Goal: Information Seeking & Learning: Learn about a topic

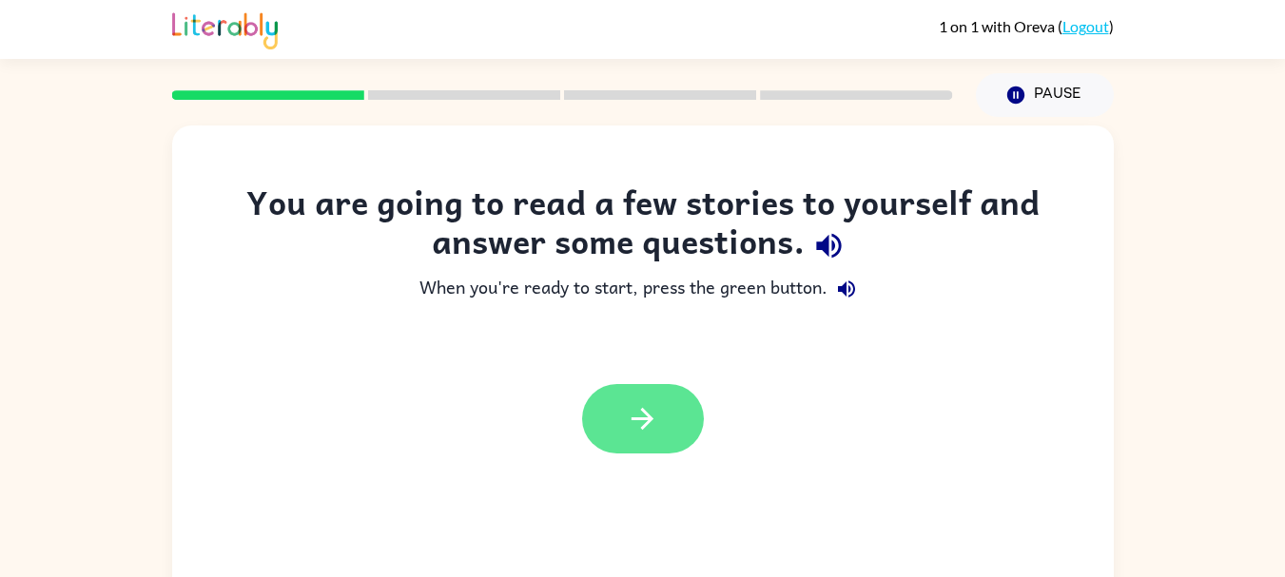
click at [666, 402] on button "button" at bounding box center [643, 418] width 122 height 69
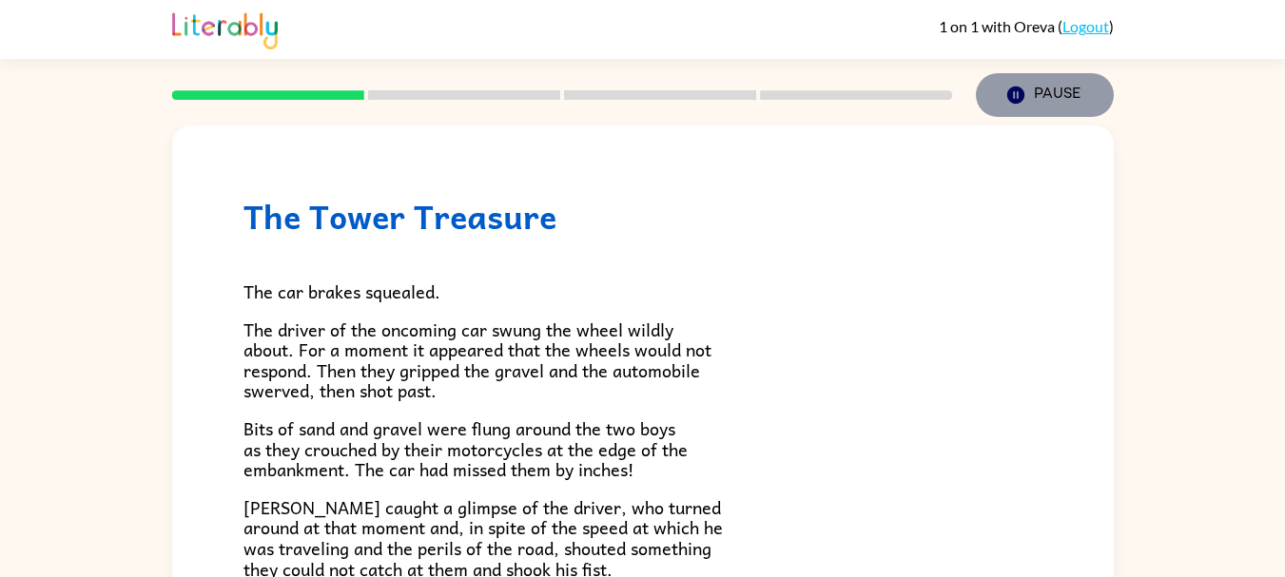
click at [1045, 110] on button "Pause Pause" at bounding box center [1045, 95] width 138 height 44
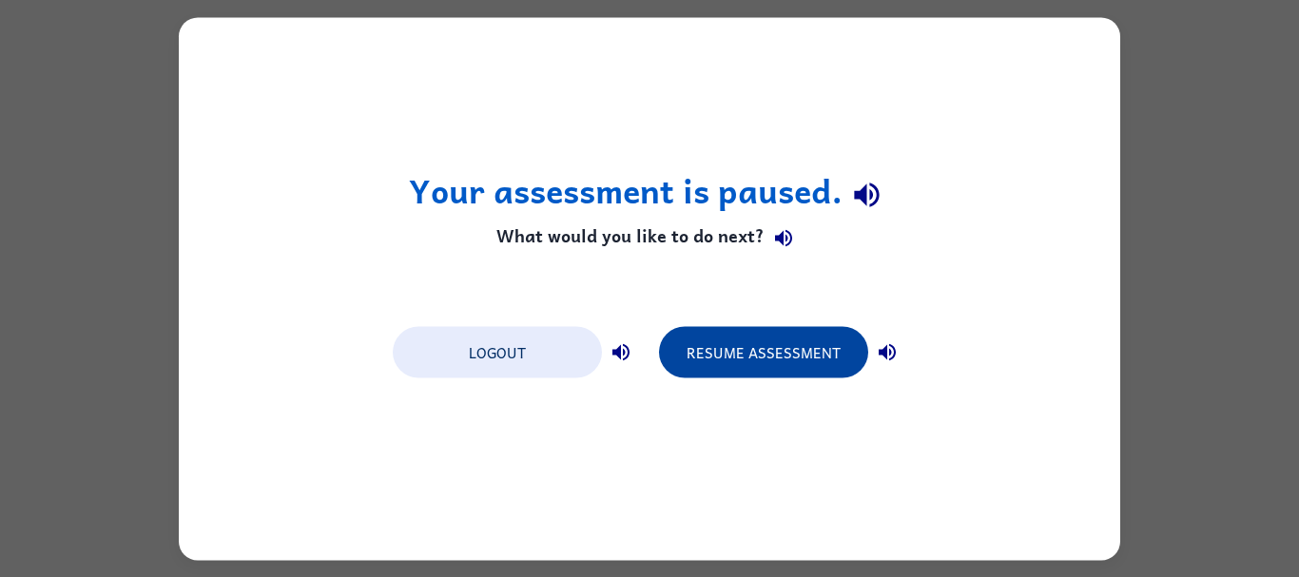
click at [781, 339] on button "Resume Assessment" at bounding box center [763, 351] width 209 height 51
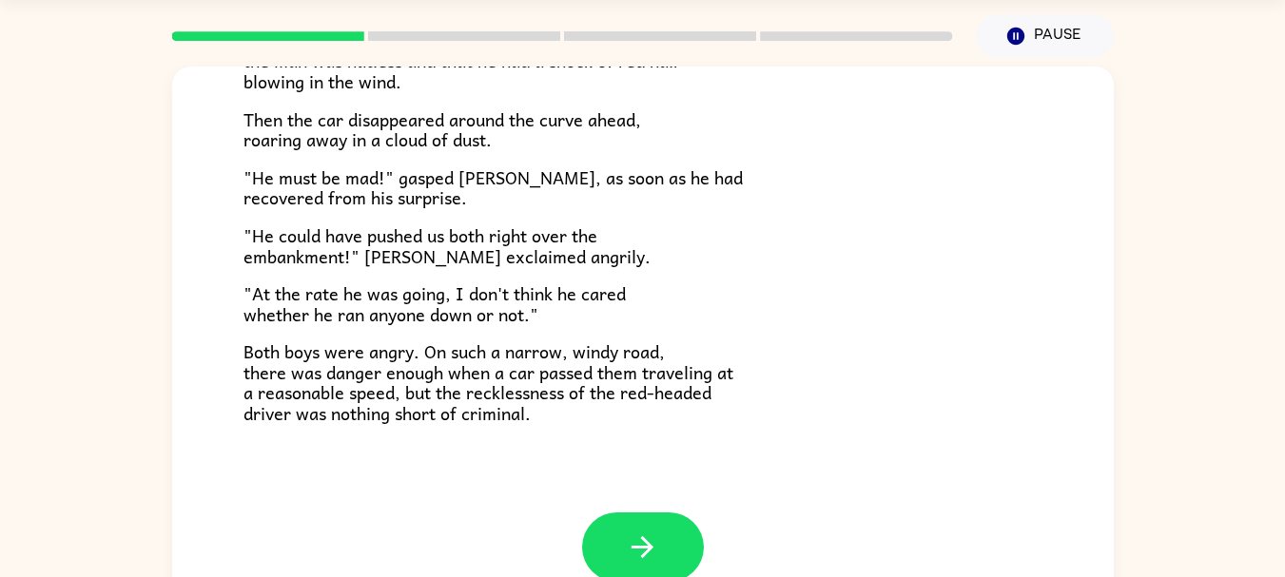
scroll to position [91, 0]
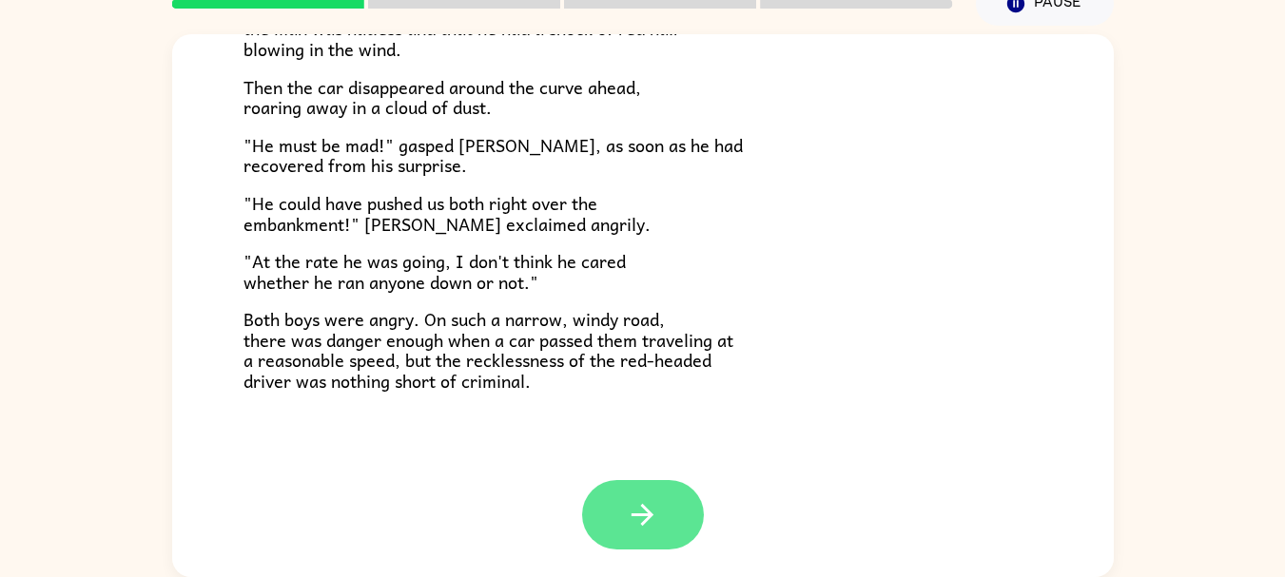
click at [668, 500] on button "button" at bounding box center [643, 514] width 122 height 69
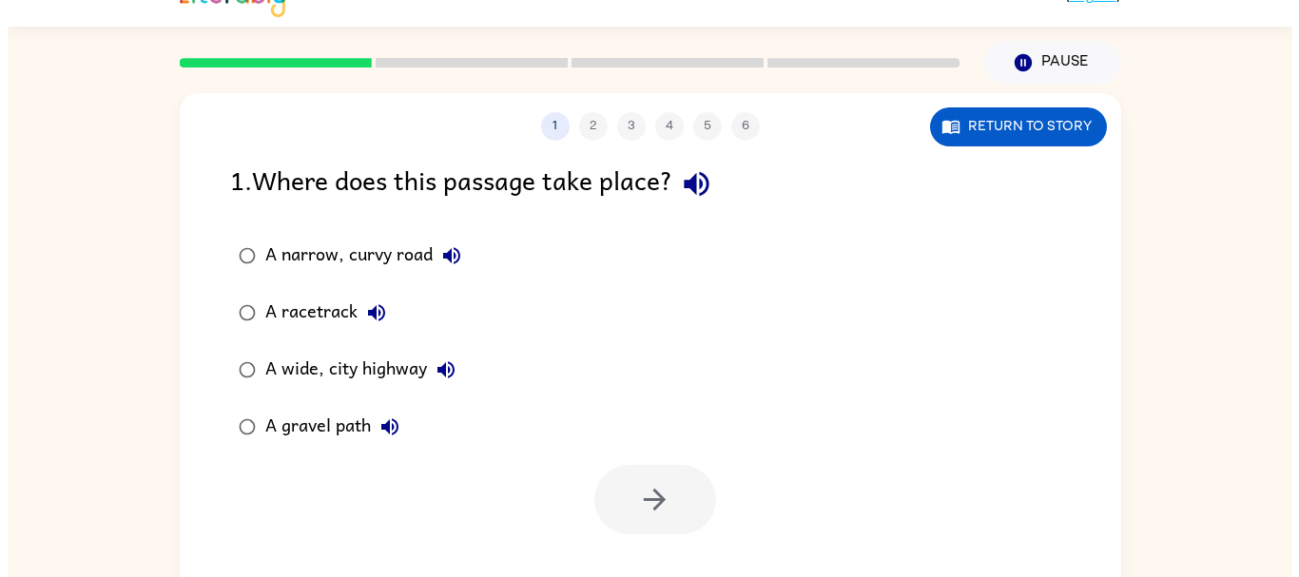
scroll to position [0, 0]
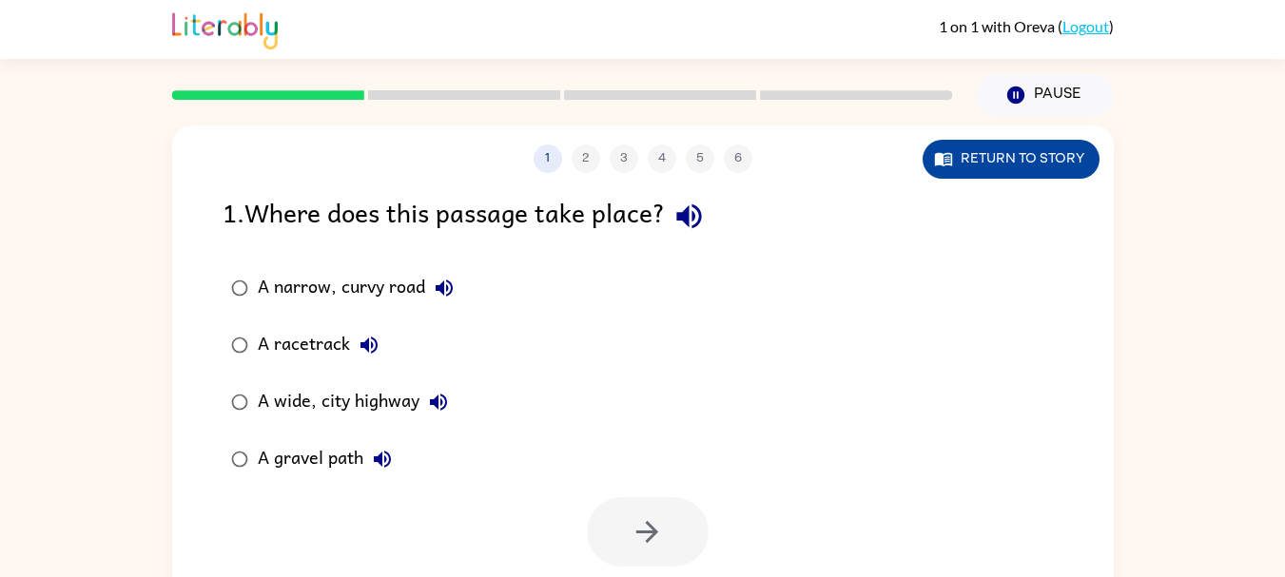
click at [997, 159] on button "Return to story" at bounding box center [1010, 159] width 177 height 39
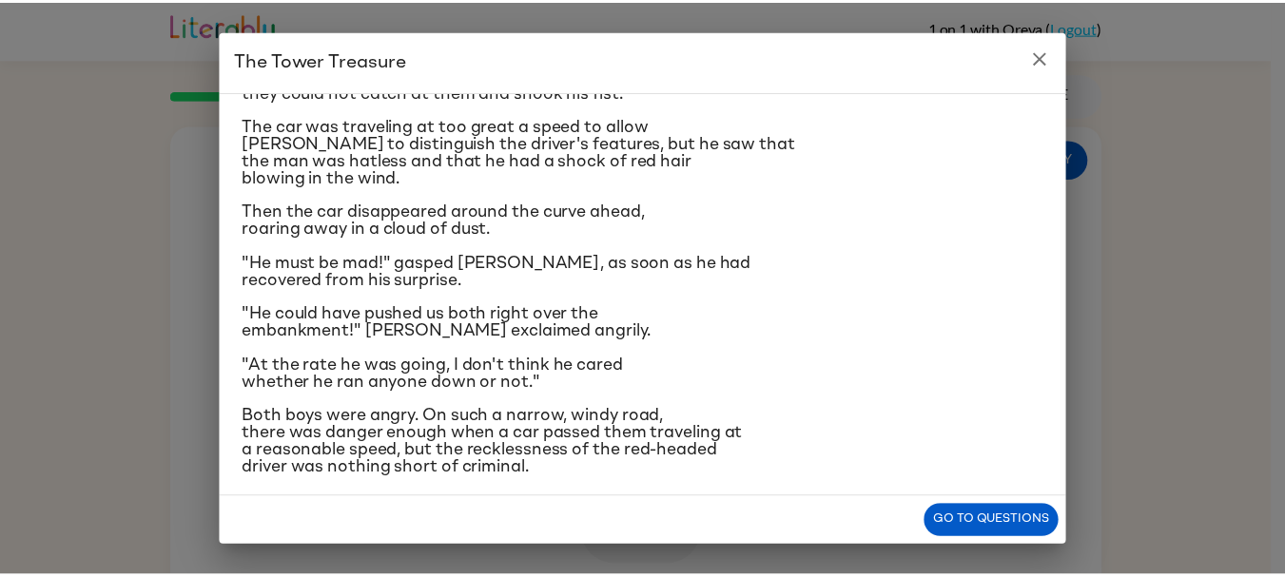
scroll to position [321, 0]
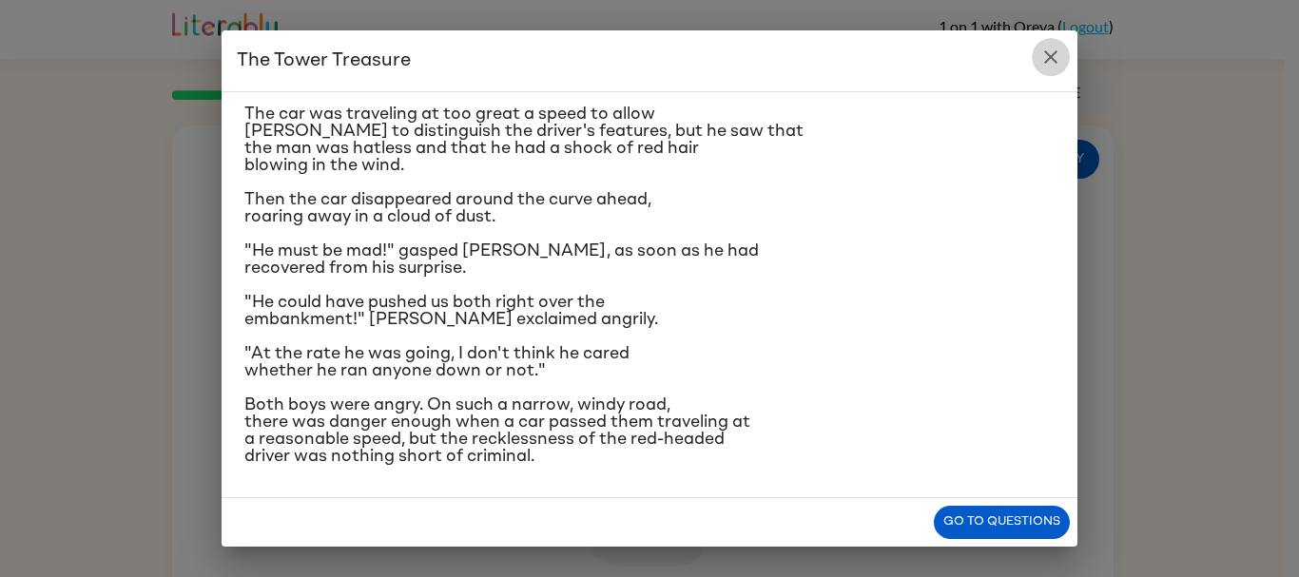
click at [1045, 52] on icon "close" at bounding box center [1050, 56] width 13 height 13
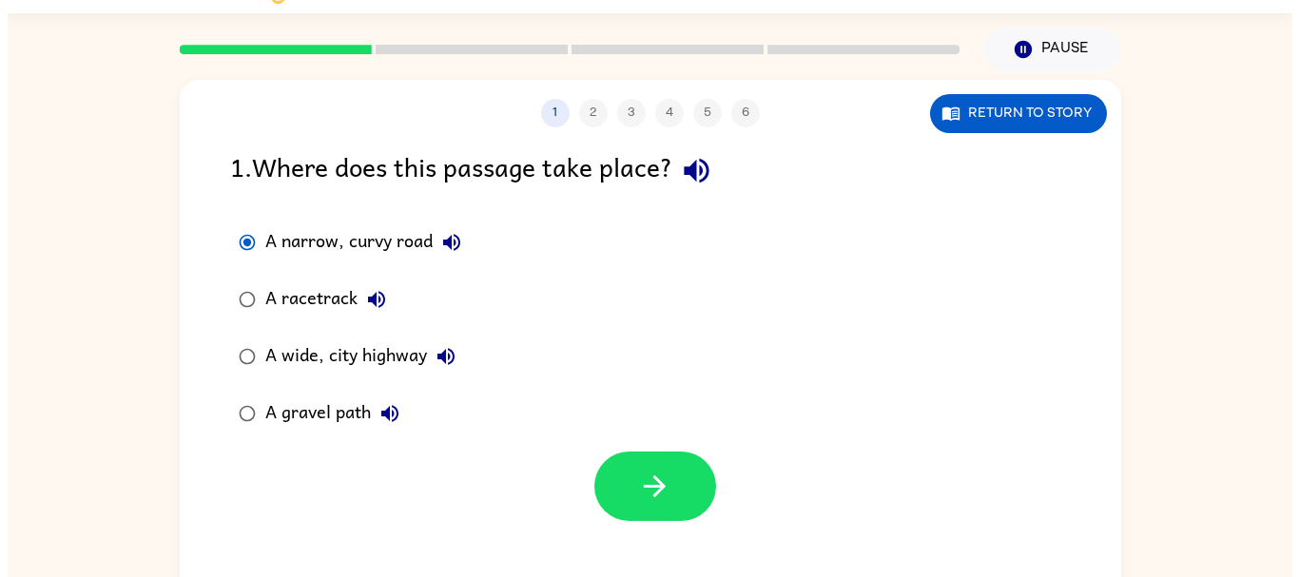
scroll to position [91, 0]
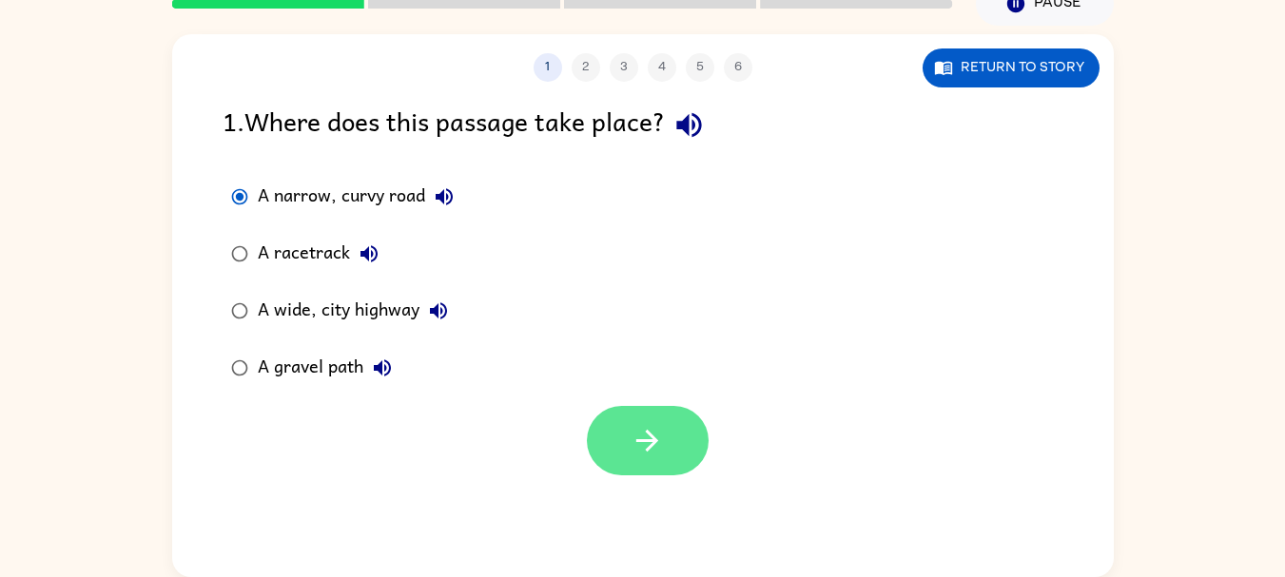
click at [655, 440] on icon "button" at bounding box center [647, 441] width 22 height 22
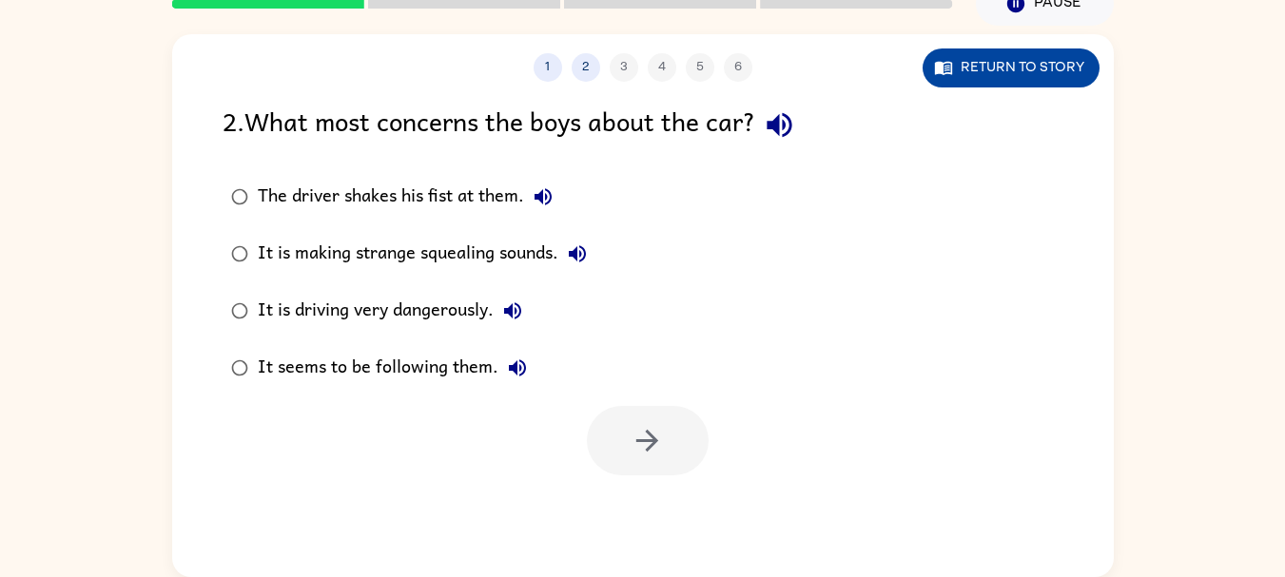
click at [1062, 82] on button "Return to story" at bounding box center [1010, 67] width 177 height 39
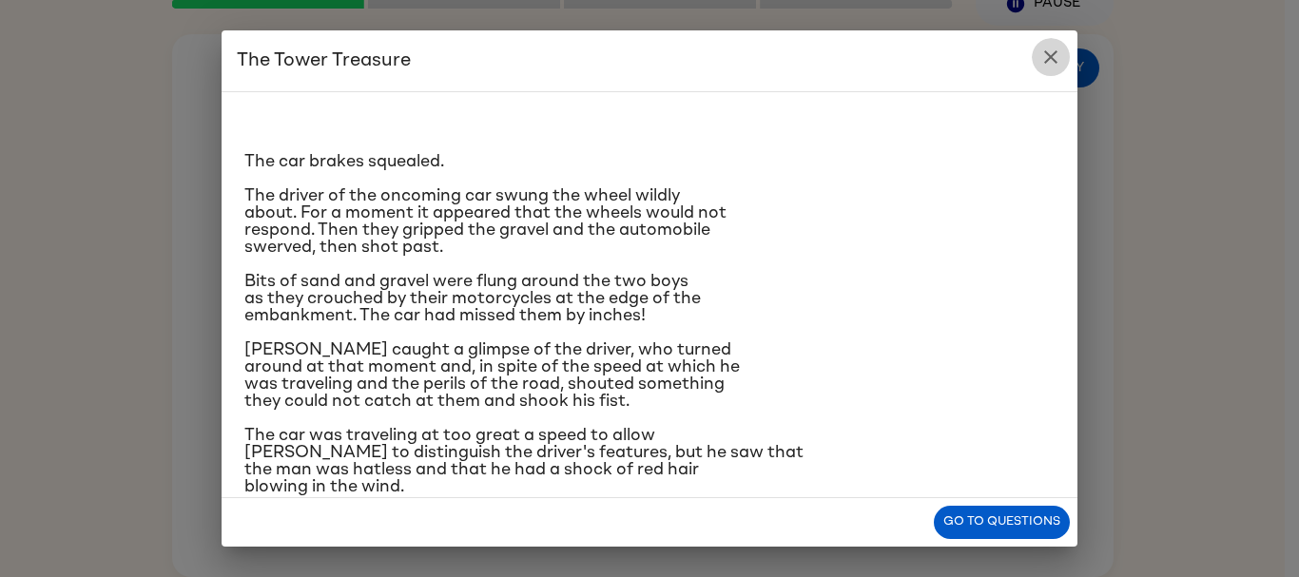
click at [1046, 67] on icon "close" at bounding box center [1050, 57] width 23 height 23
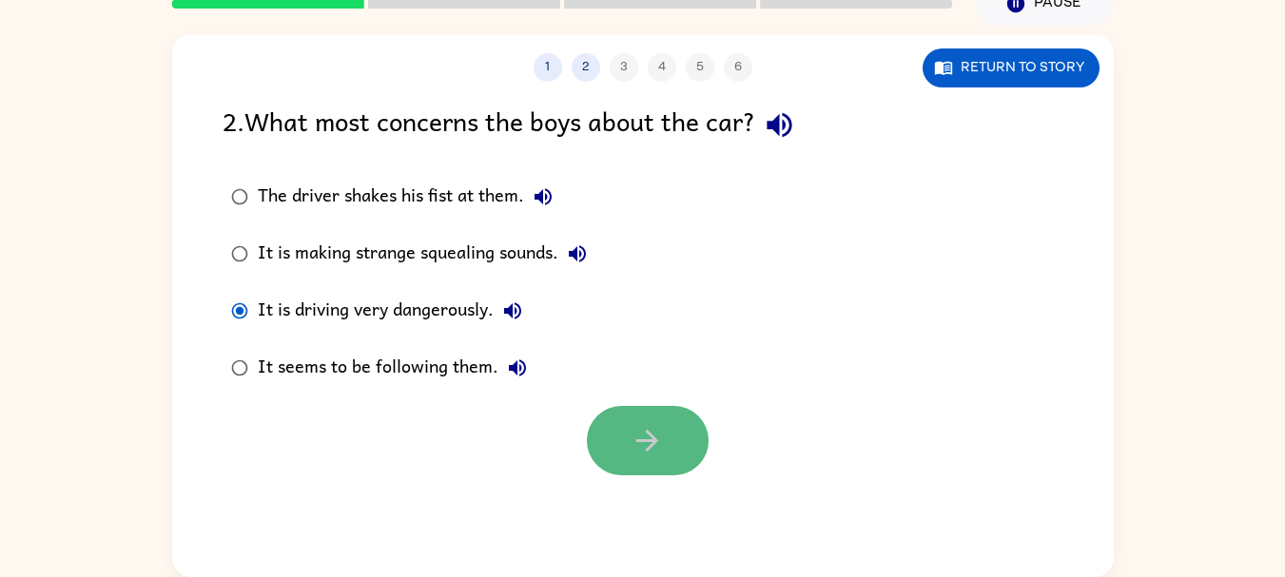
click at [640, 441] on icon "button" at bounding box center [647, 441] width 22 height 22
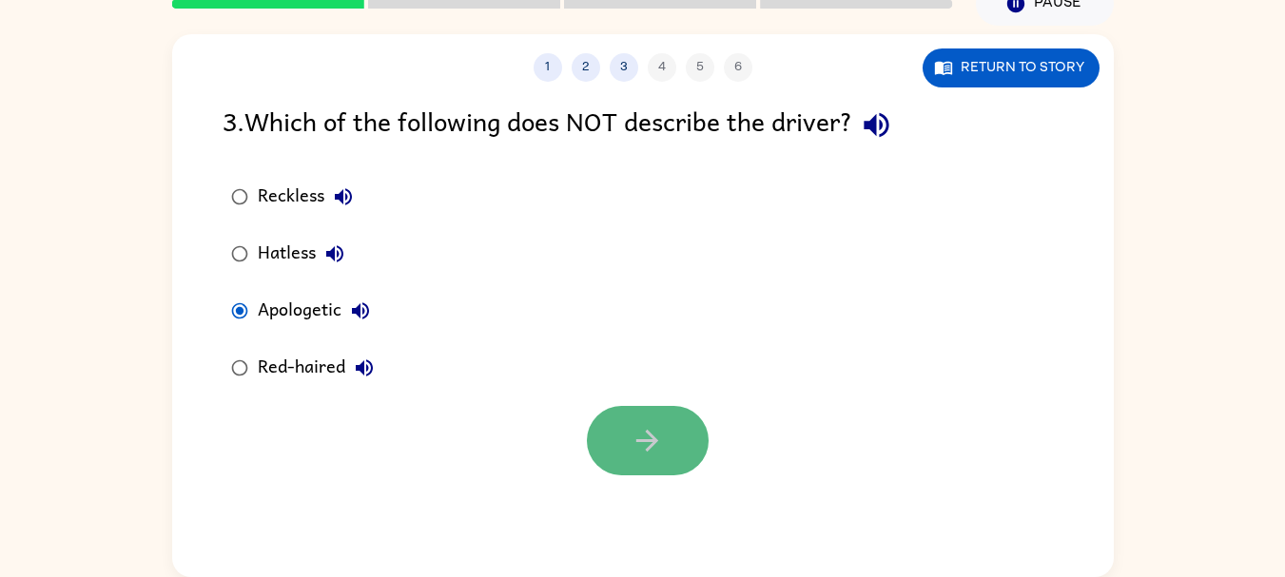
click at [635, 440] on icon "button" at bounding box center [646, 440] width 33 height 33
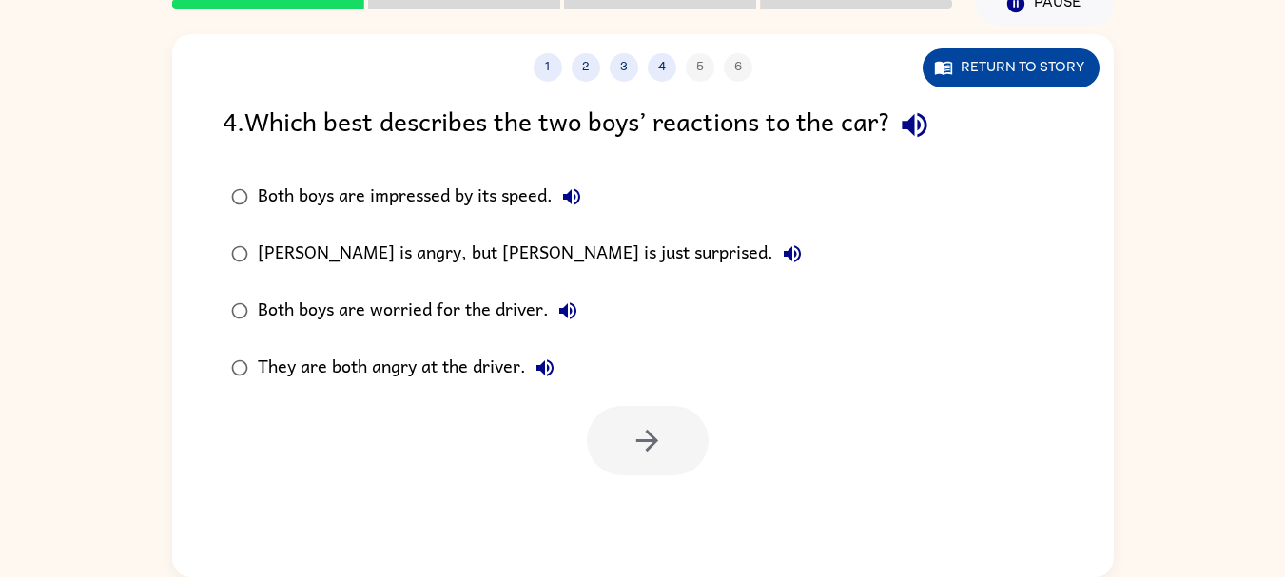
click at [1001, 62] on button "Return to story" at bounding box center [1010, 67] width 177 height 39
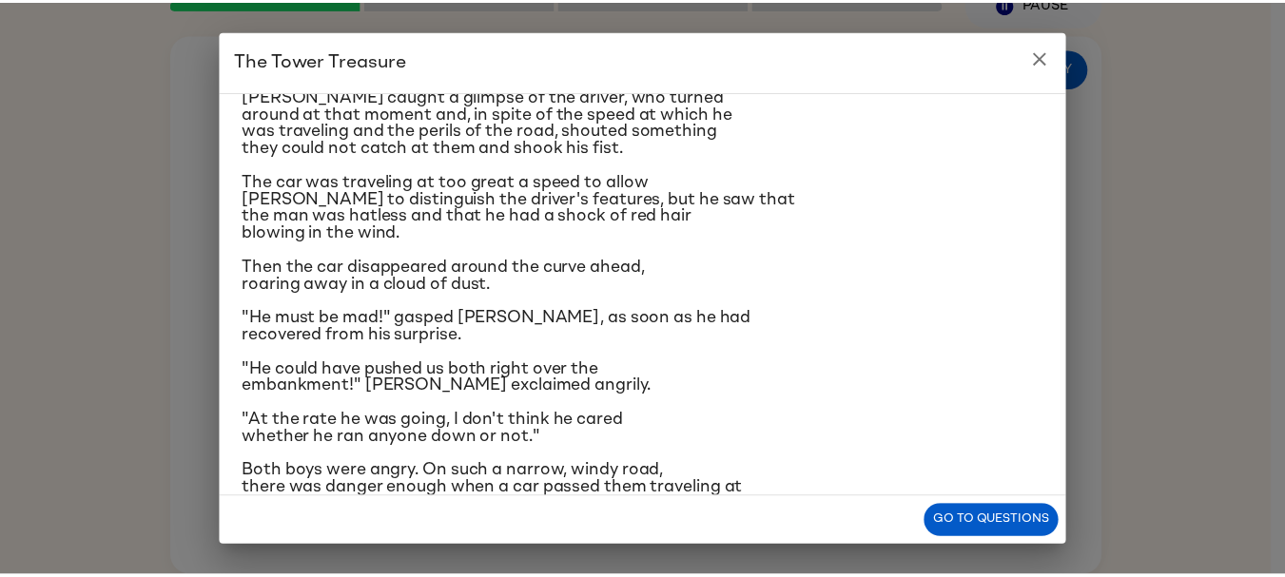
scroll to position [285, 0]
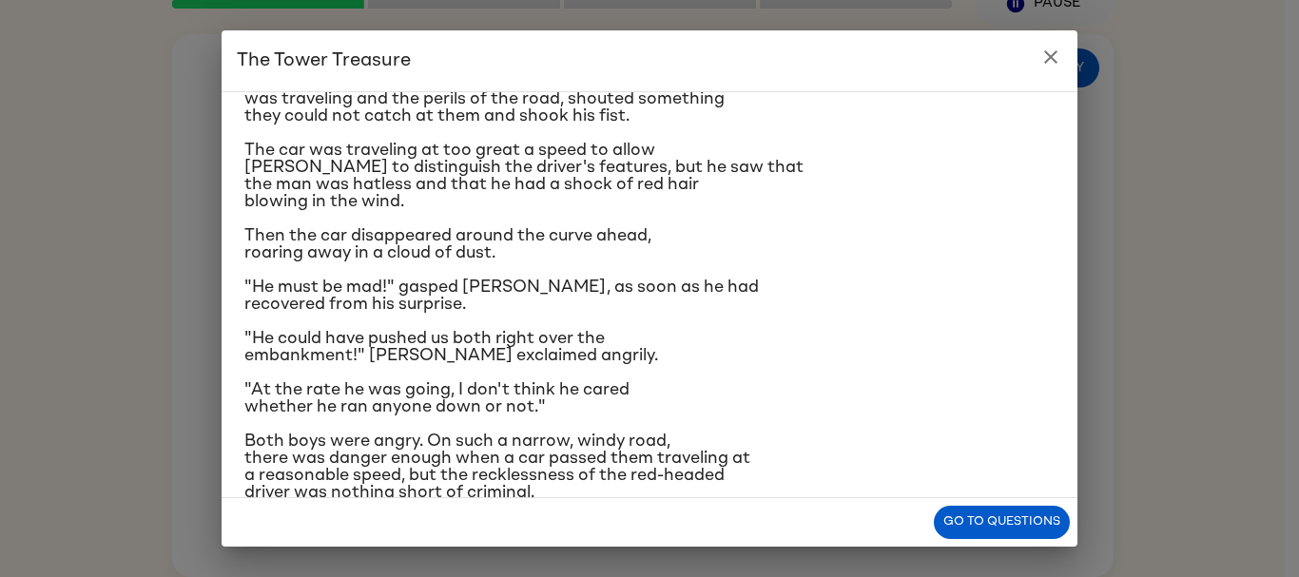
drag, startPoint x: 1053, startPoint y: 53, endPoint x: 924, endPoint y: 82, distance: 131.5
click at [1053, 52] on icon "close" at bounding box center [1050, 57] width 23 height 23
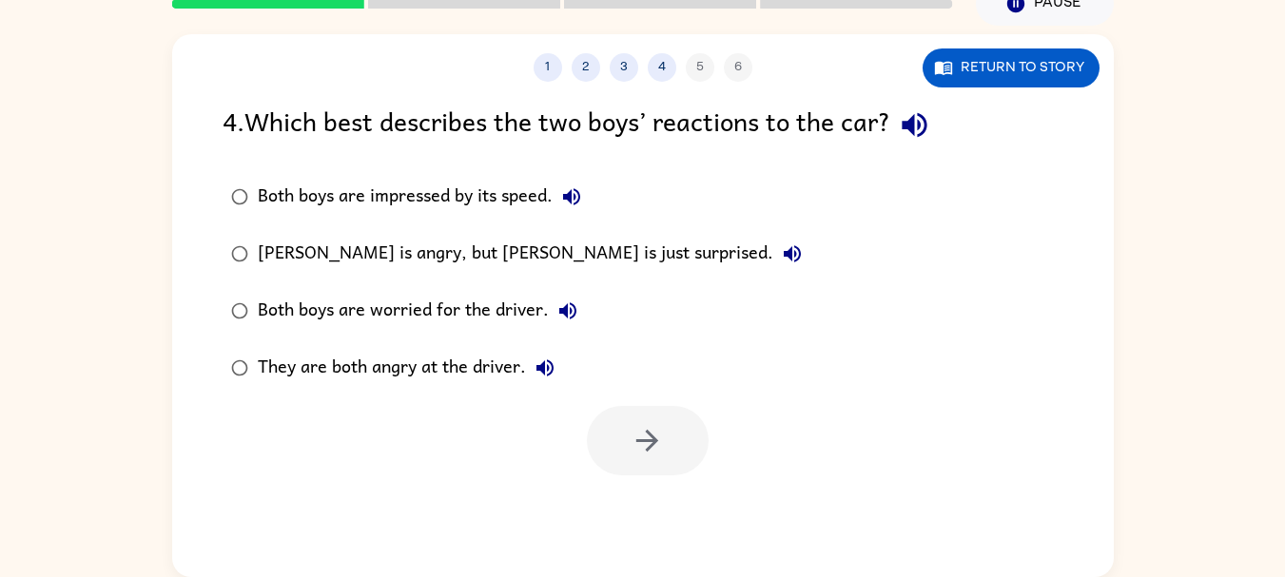
drag, startPoint x: 398, startPoint y: 248, endPoint x: 418, endPoint y: 248, distance: 20.0
click at [401, 248] on div "[PERSON_NAME] is angry, but [PERSON_NAME] is just surprised." at bounding box center [534, 254] width 553 height 38
click at [644, 427] on icon "button" at bounding box center [646, 440] width 33 height 33
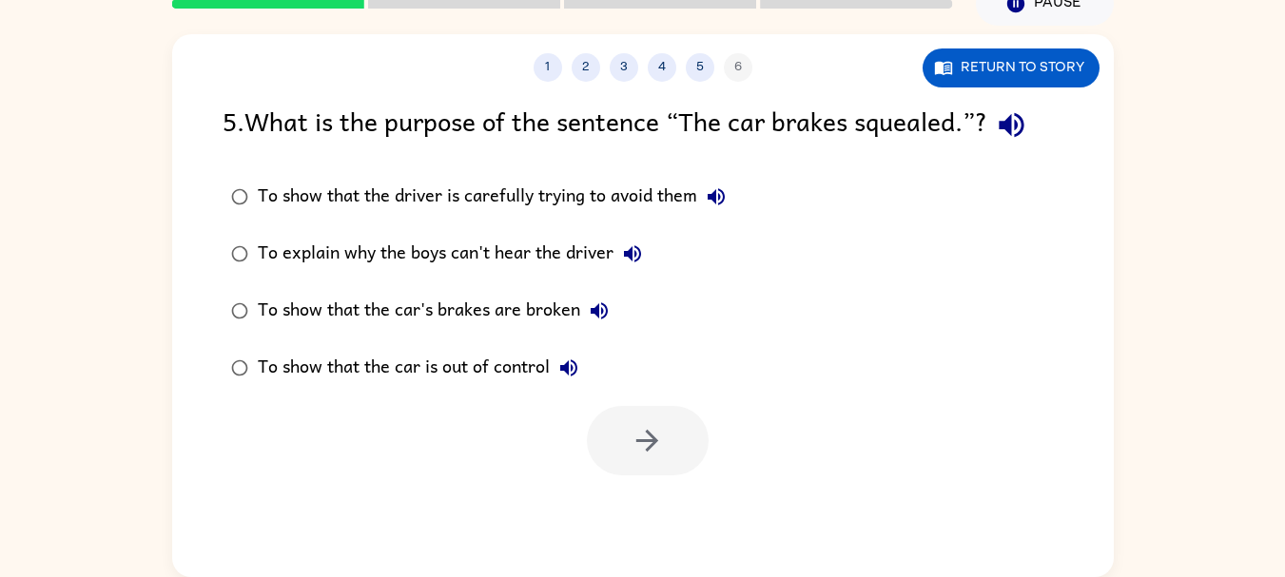
click at [449, 368] on div "To show that the car is out of control" at bounding box center [423, 368] width 330 height 38
click at [660, 442] on icon "button" at bounding box center [646, 440] width 33 height 33
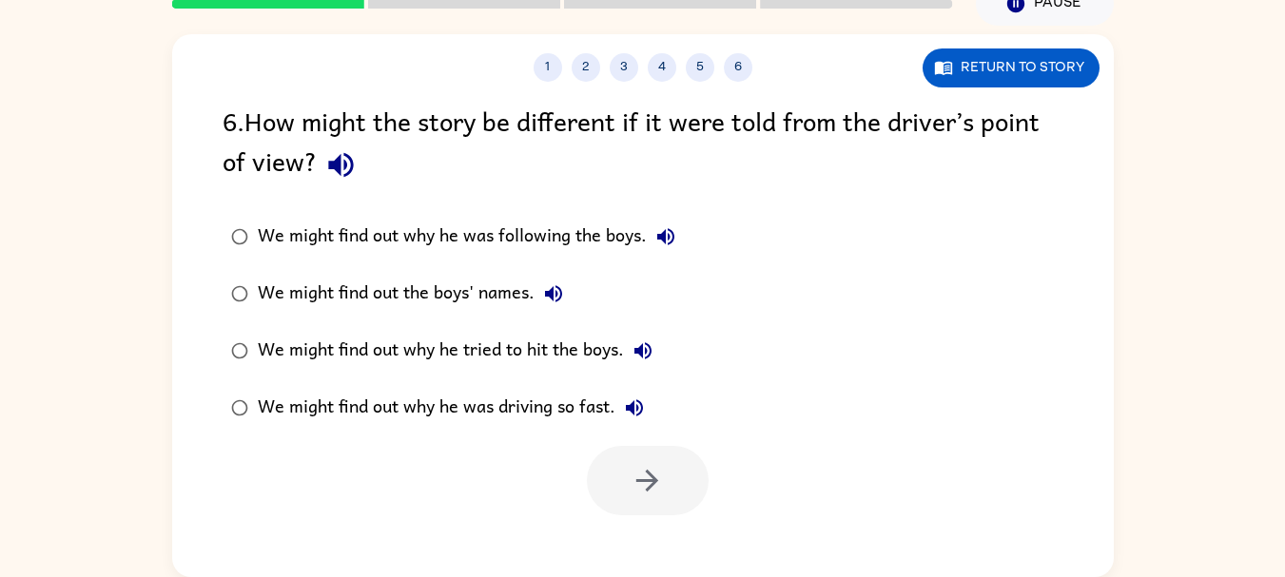
click at [563, 351] on div "We might find out why he tried to hit the boys." at bounding box center [460, 351] width 404 height 38
click at [589, 233] on div "We might find out why he was following the boys." at bounding box center [471, 237] width 427 height 38
click at [543, 349] on div "We might find out why he tried to hit the boys." at bounding box center [460, 351] width 404 height 38
click at [498, 406] on div "We might find out why he was driving so fast." at bounding box center [456, 408] width 396 height 38
click at [692, 458] on button "button" at bounding box center [648, 480] width 122 height 69
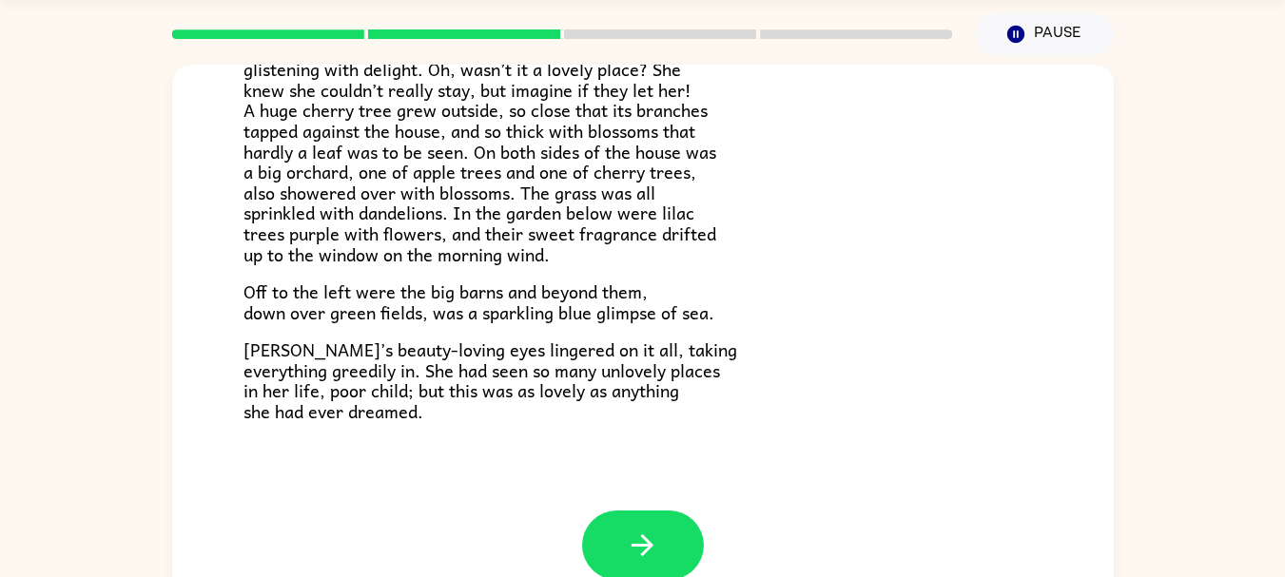
scroll to position [91, 0]
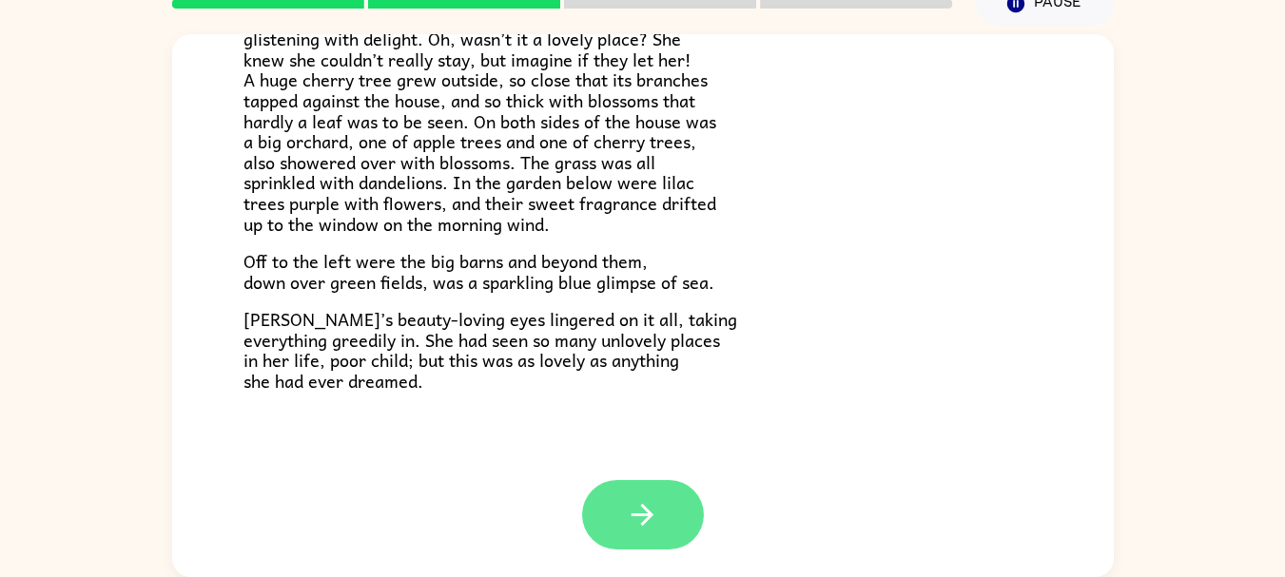
drag, startPoint x: 656, startPoint y: 472, endPoint x: 655, endPoint y: 489, distance: 17.1
click at [656, 480] on div "[PERSON_NAME] of Green Gables It was daylight when [PERSON_NAME] and sat up in …" at bounding box center [642, 305] width 941 height 543
click at [655, 489] on button "button" at bounding box center [643, 514] width 122 height 69
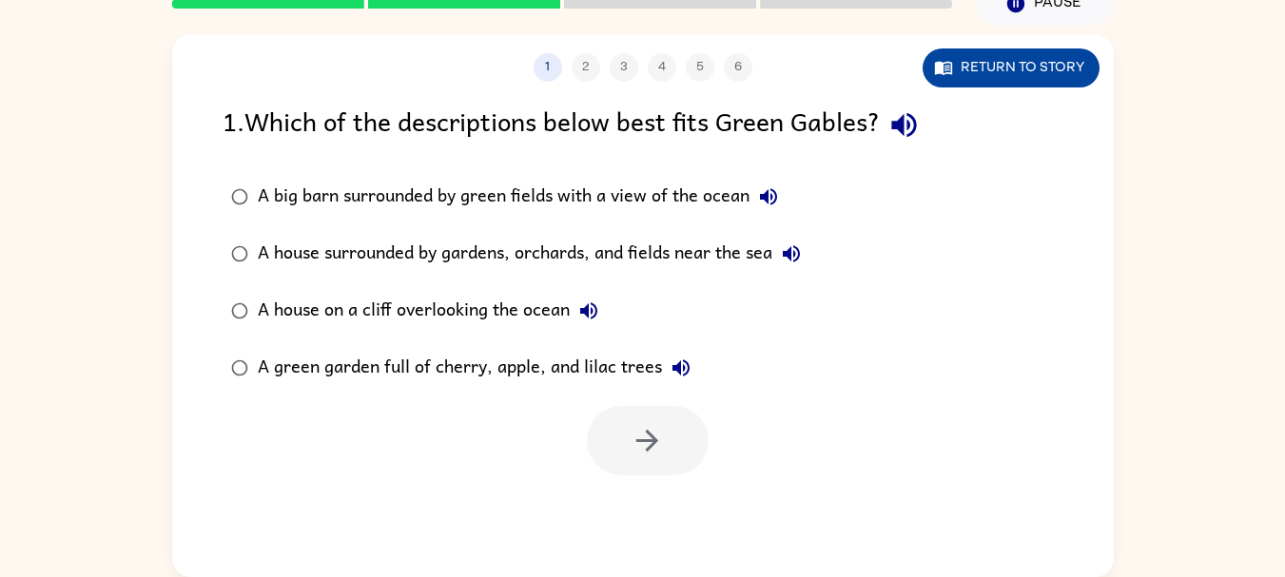
click at [971, 63] on button "Return to story" at bounding box center [1010, 67] width 177 height 39
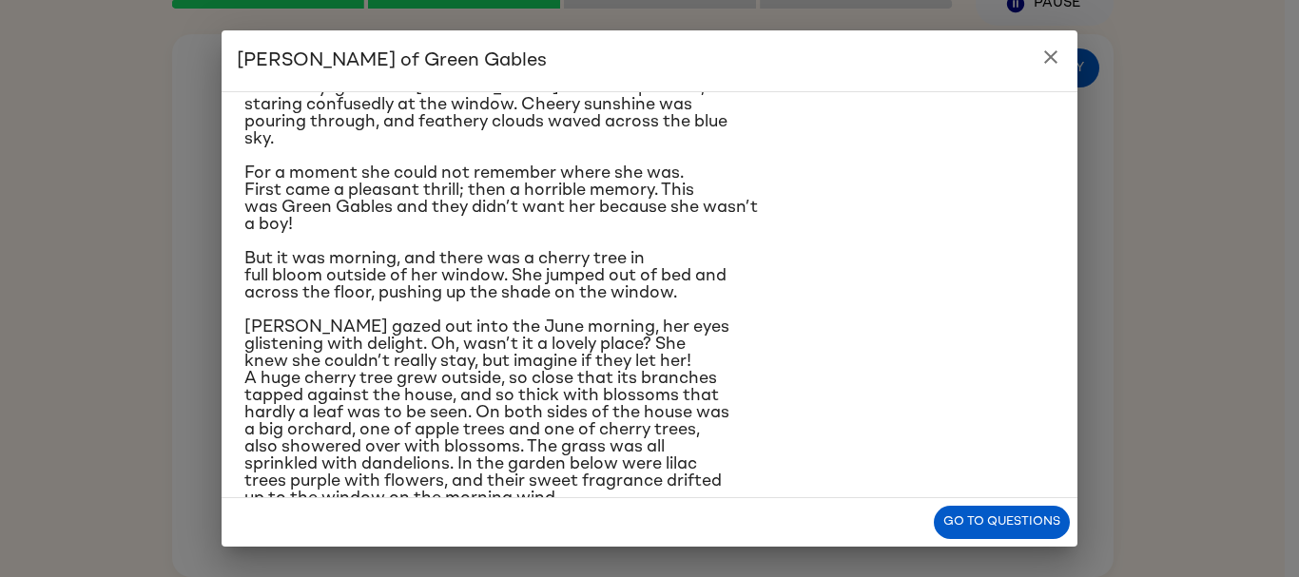
scroll to position [253, 0]
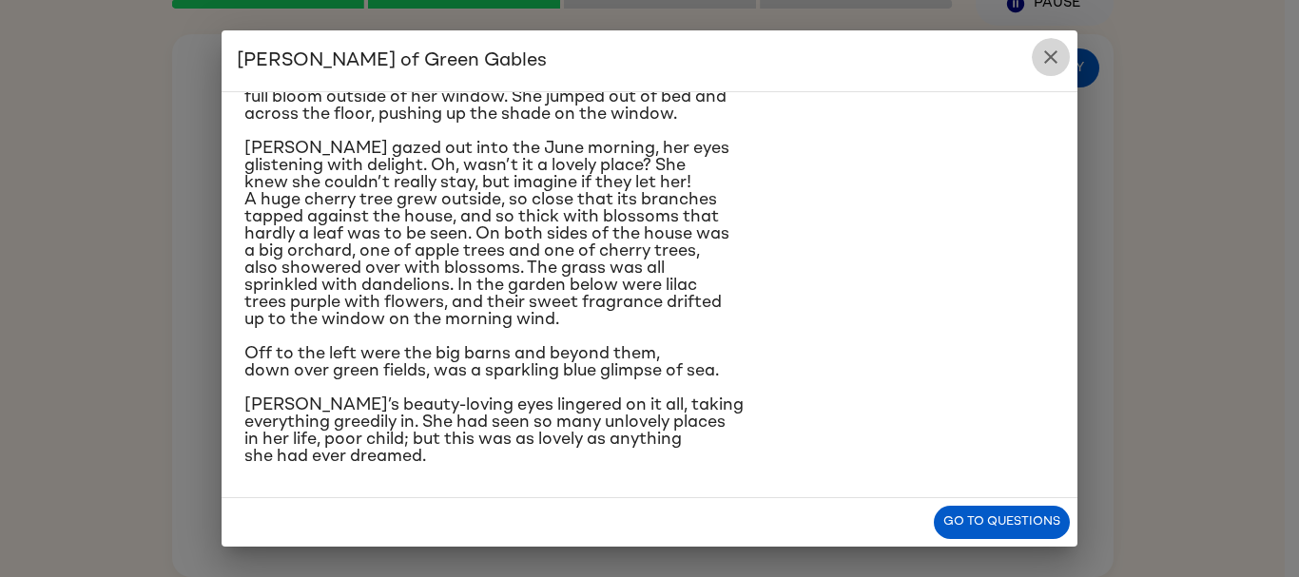
click at [1042, 48] on icon "close" at bounding box center [1050, 57] width 23 height 23
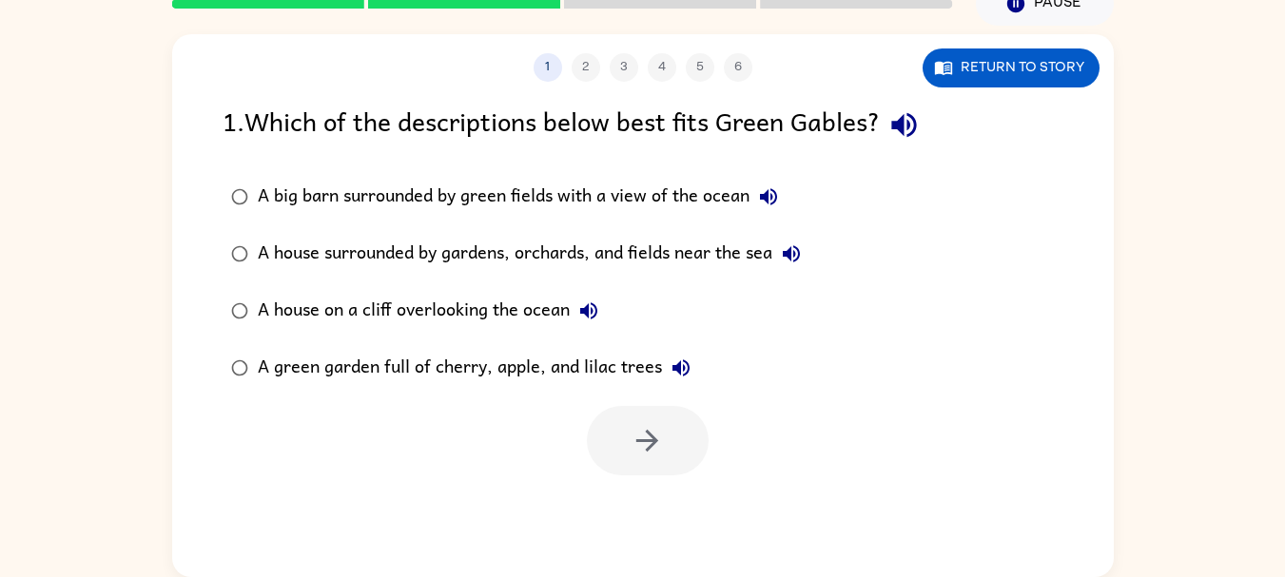
click at [667, 205] on div "A big barn surrounded by green fields with a view of the ocean" at bounding box center [523, 197] width 530 height 38
click at [697, 431] on button "button" at bounding box center [648, 440] width 122 height 69
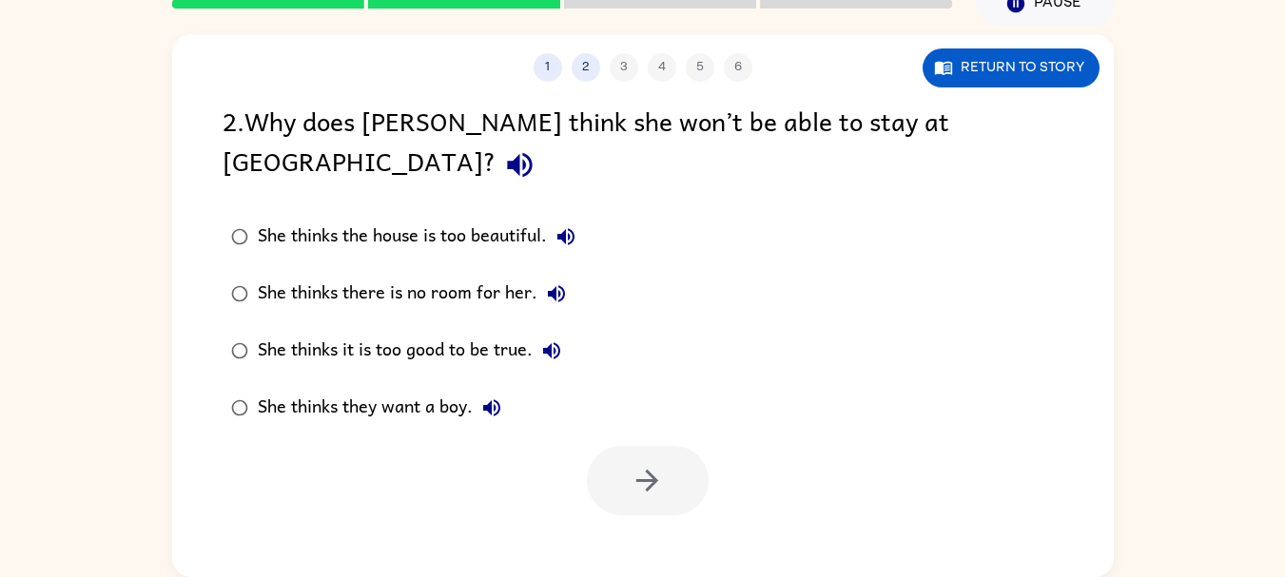
click at [430, 389] on div "She thinks they want a boy." at bounding box center [384, 408] width 253 height 38
click at [671, 446] on button "button" at bounding box center [648, 480] width 122 height 69
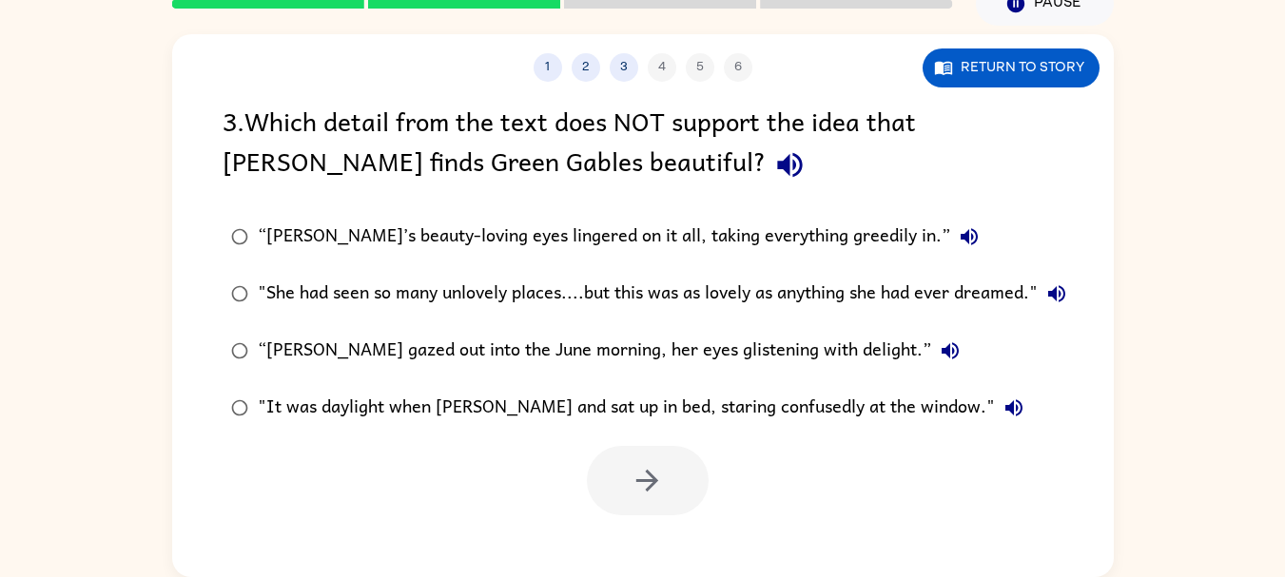
click at [691, 406] on div ""It was daylight when [PERSON_NAME] and sat up in bed, staring confusedly at th…" at bounding box center [645, 408] width 775 height 38
click at [674, 478] on button "button" at bounding box center [648, 480] width 122 height 69
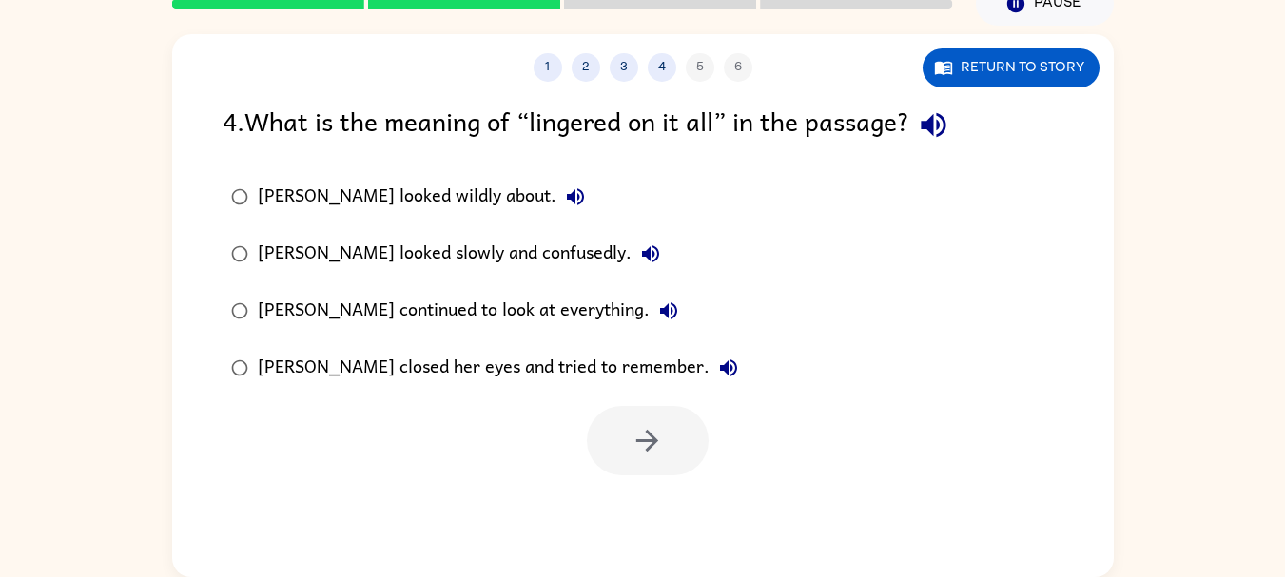
click at [681, 480] on div "1 2 3 4 5 6 Return to story 4 . What is the meaning of “lingered on it all” in …" at bounding box center [642, 305] width 941 height 543
click at [1037, 65] on button "Return to story" at bounding box center [1010, 67] width 177 height 39
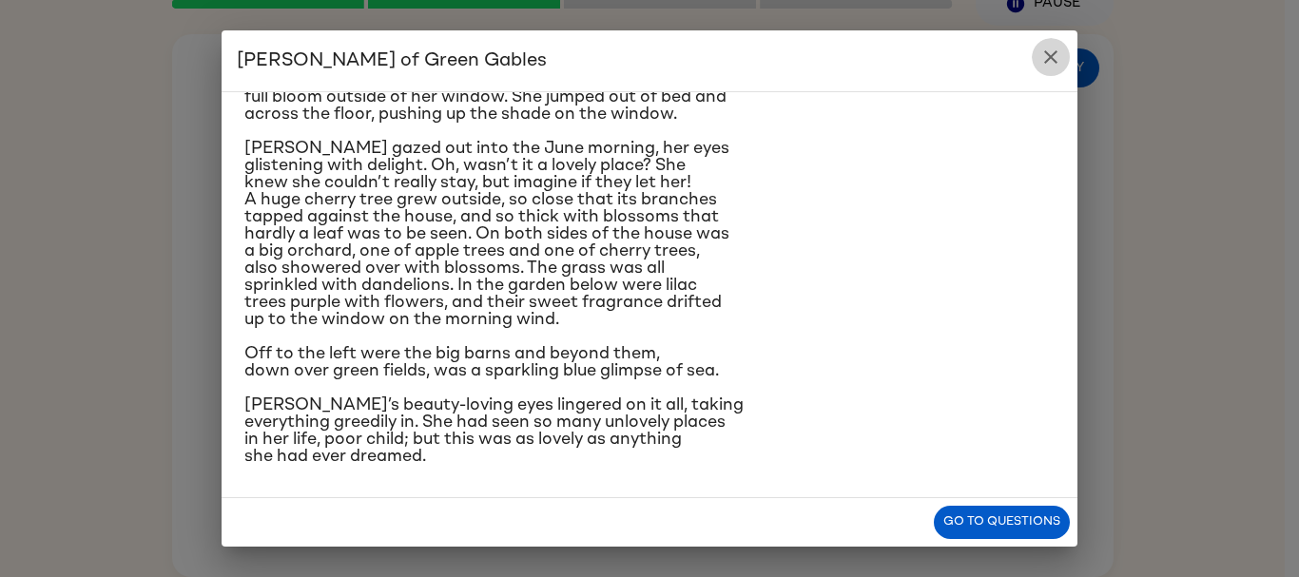
click at [1053, 50] on icon "close" at bounding box center [1050, 57] width 23 height 23
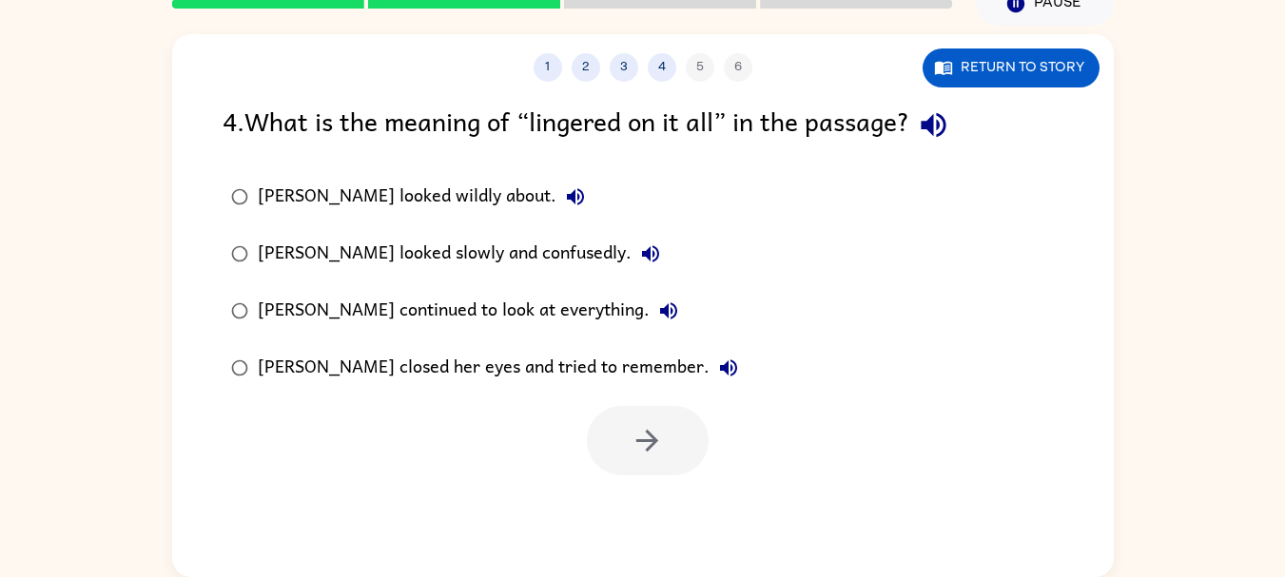
click at [381, 187] on div "[PERSON_NAME] looked wildly about." at bounding box center [426, 197] width 337 height 38
click at [645, 436] on icon "button" at bounding box center [646, 440] width 33 height 33
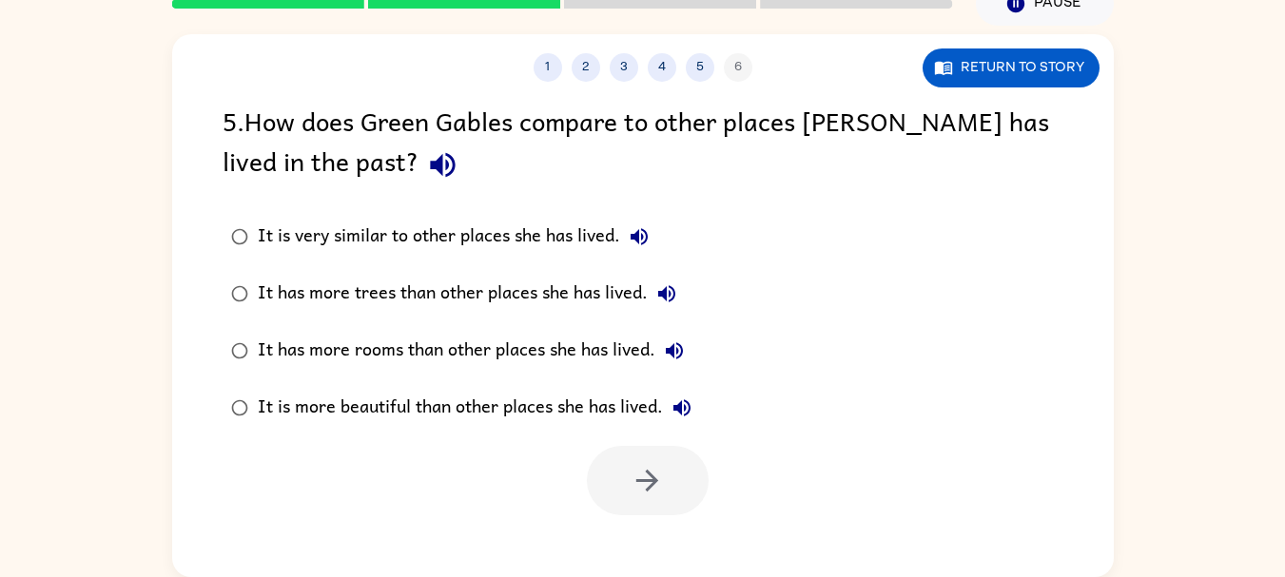
click at [562, 411] on div "It is more beautiful than other places she has lived." at bounding box center [479, 408] width 443 height 38
click at [645, 494] on icon "button" at bounding box center [646, 480] width 33 height 33
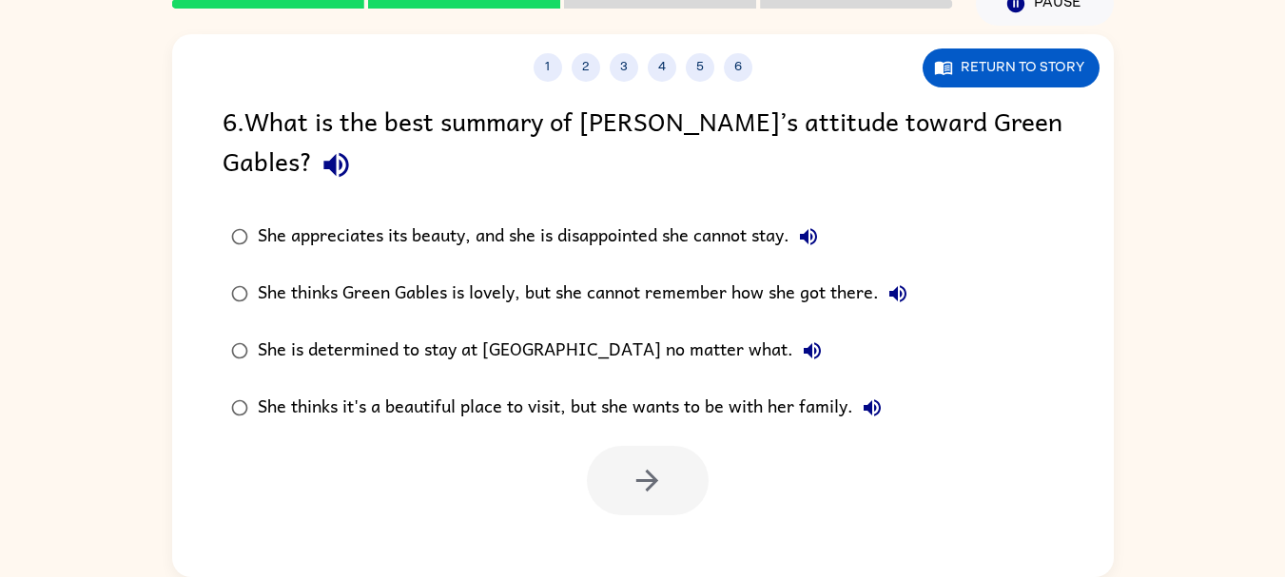
click at [570, 291] on div "She thinks Green Gables is lovely, but she cannot remember how she got there." at bounding box center [587, 294] width 659 height 38
click at [646, 459] on button "button" at bounding box center [648, 480] width 122 height 69
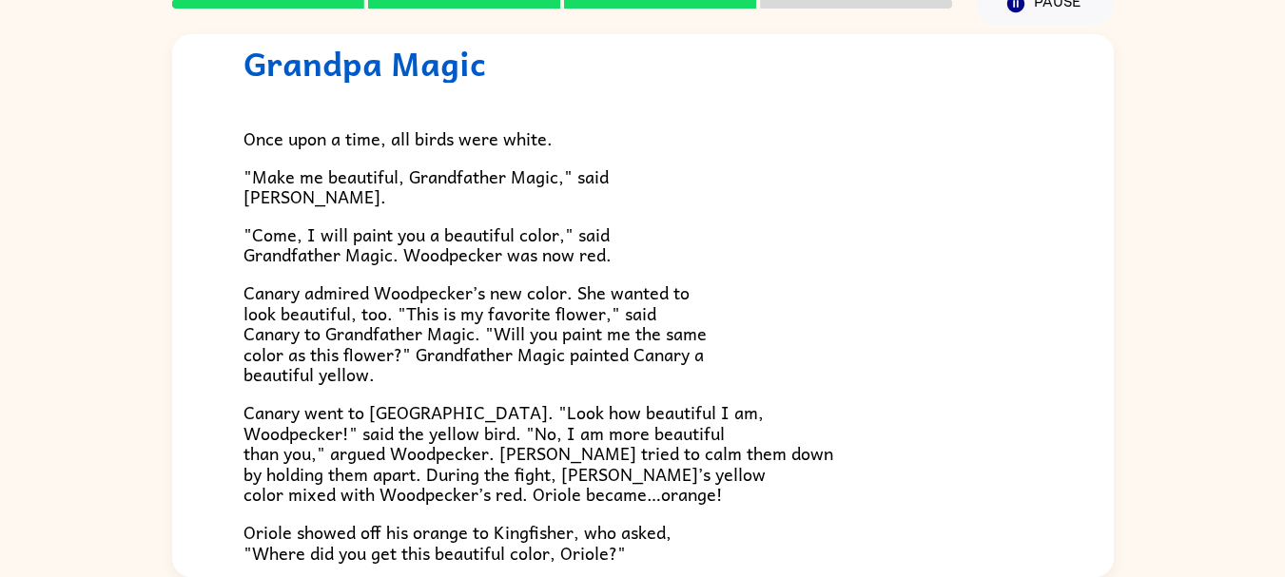
scroll to position [95, 0]
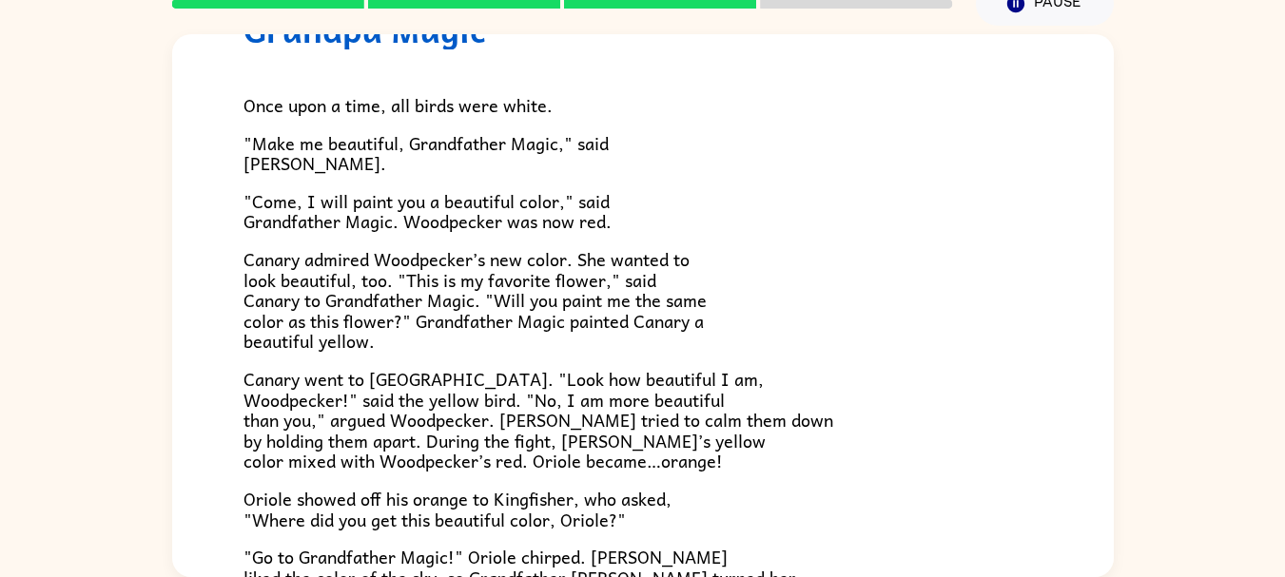
drag, startPoint x: 544, startPoint y: 395, endPoint x: 919, endPoint y: 446, distance: 378.2
click at [919, 446] on p "Canary went to [GEOGRAPHIC_DATA]. "Look how beautiful I am, Woodpecker!" said t…" at bounding box center [642, 420] width 799 height 103
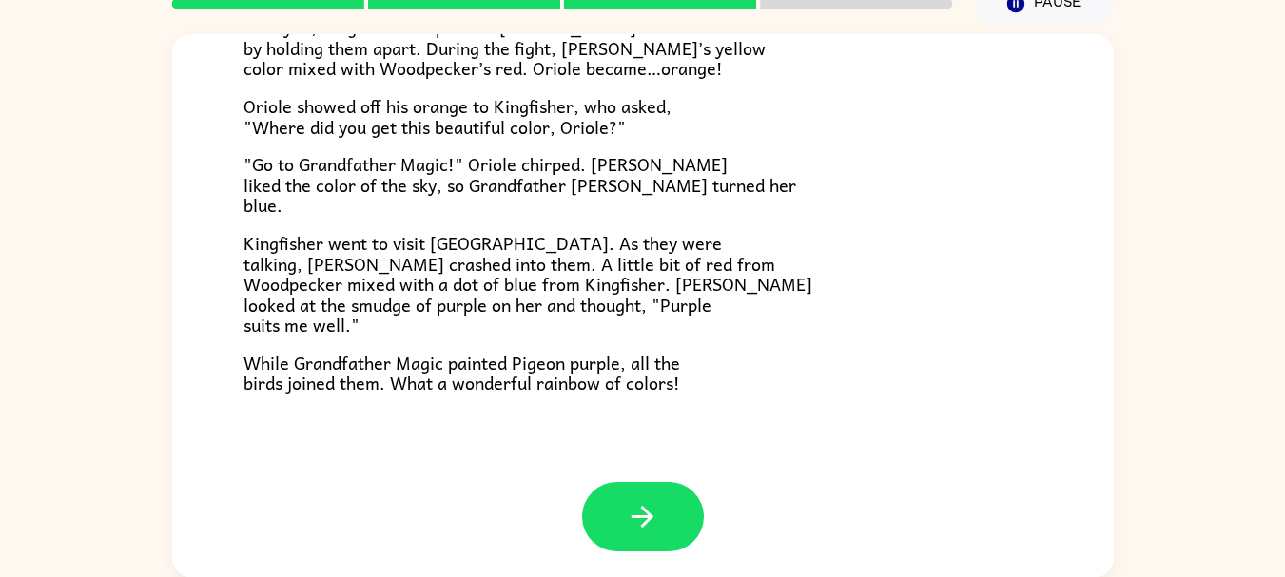
scroll to position [491, 0]
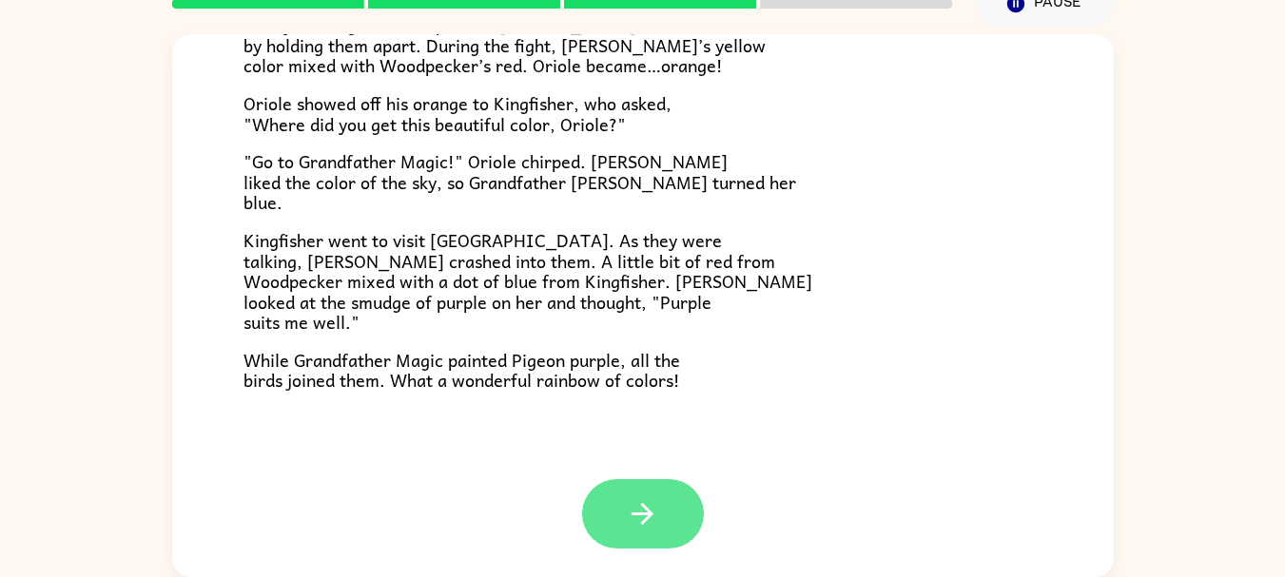
click at [662, 502] on button "button" at bounding box center [643, 513] width 122 height 69
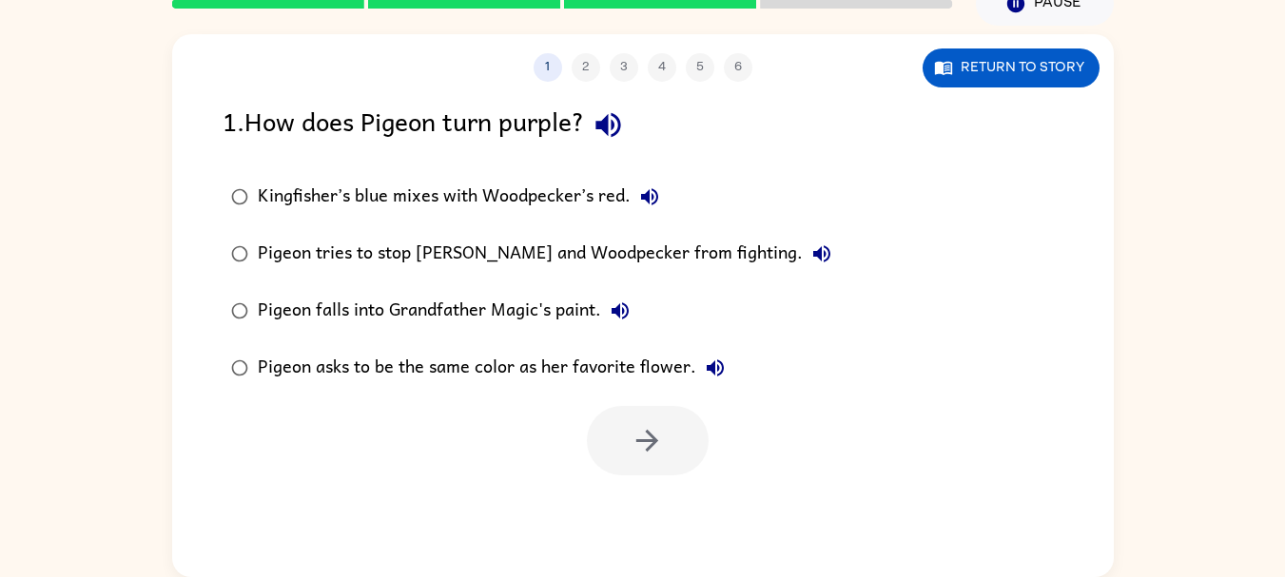
scroll to position [0, 0]
click at [593, 190] on div "Kingfisher’s blue mixes with Woodpecker’s red." at bounding box center [463, 197] width 411 height 38
click at [671, 429] on button "button" at bounding box center [648, 440] width 122 height 69
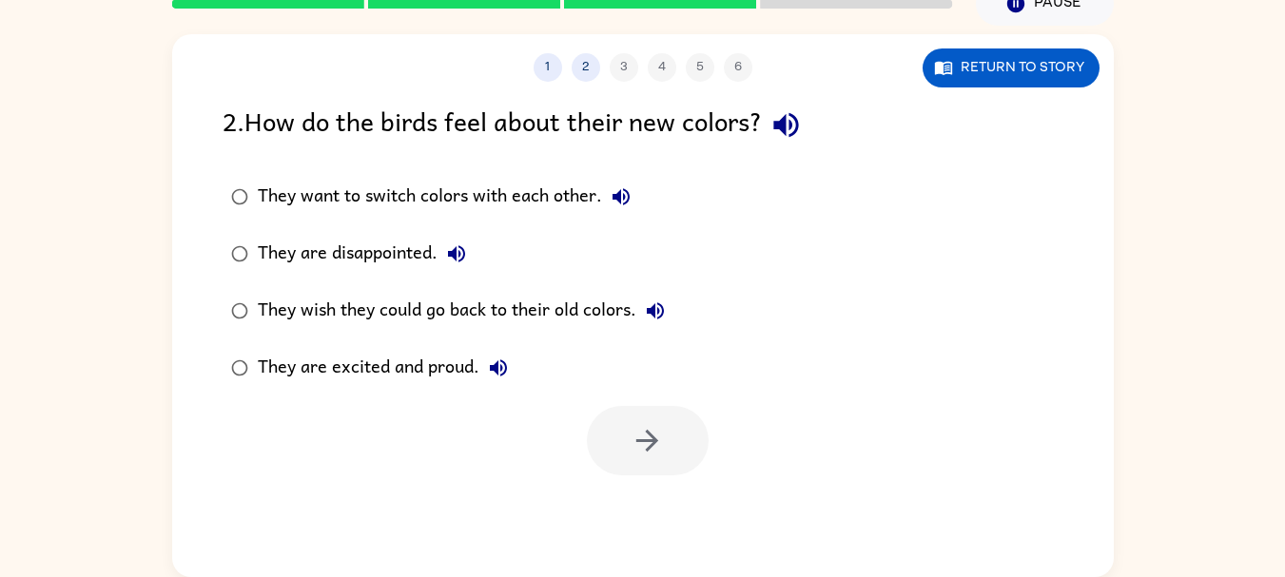
click at [455, 357] on div "They are excited and proud." at bounding box center [388, 368] width 260 height 38
click at [636, 460] on button "button" at bounding box center [648, 440] width 122 height 69
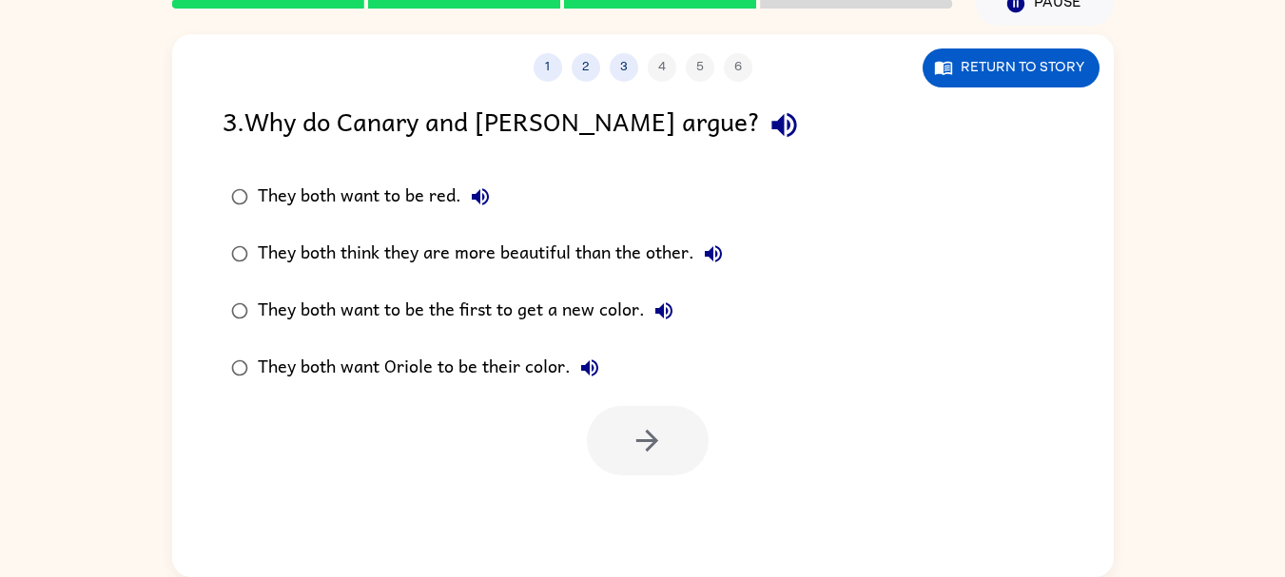
click at [577, 262] on div "They both think they are more beautiful than the other." at bounding box center [495, 254] width 474 height 38
click at [680, 440] on button "button" at bounding box center [648, 440] width 122 height 69
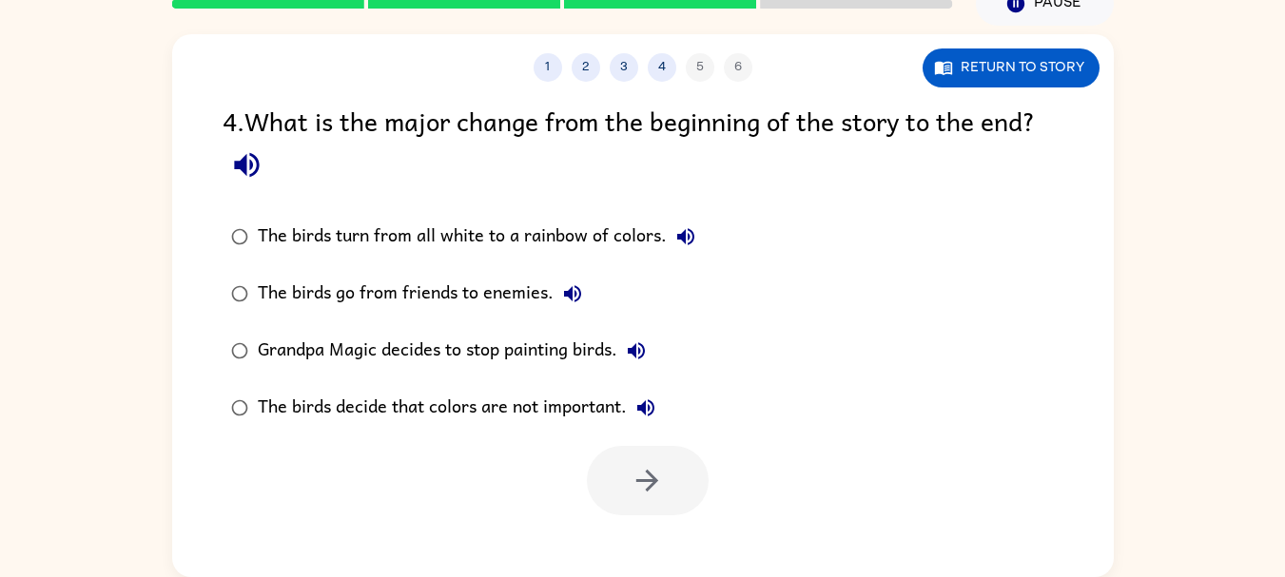
click at [642, 232] on div "The birds turn from all white to a rainbow of colors." at bounding box center [481, 237] width 447 height 38
click at [649, 450] on button "button" at bounding box center [648, 480] width 122 height 69
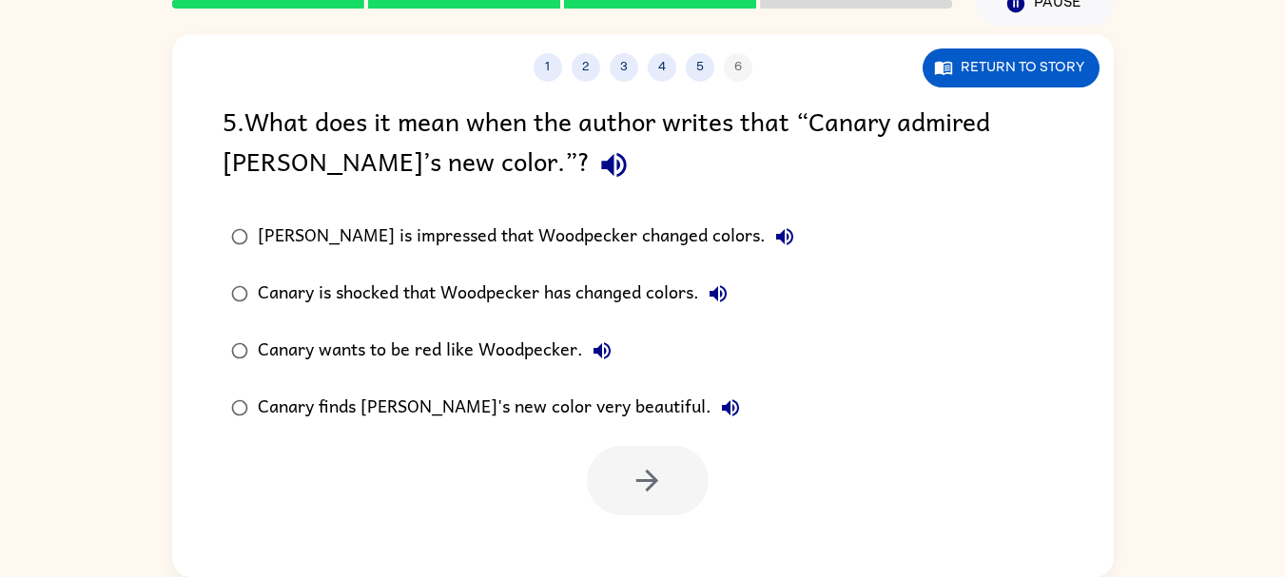
click at [616, 287] on div "Canary is shocked that Woodpecker has changed colors." at bounding box center [497, 294] width 479 height 38
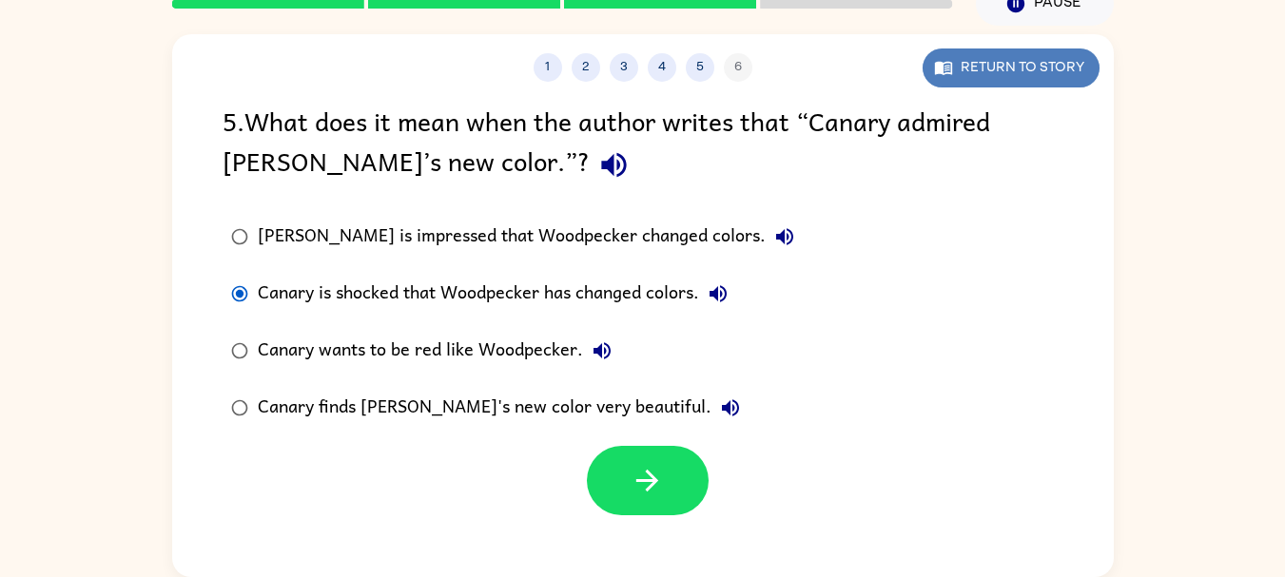
click at [997, 52] on button "Return to story" at bounding box center [1010, 67] width 177 height 39
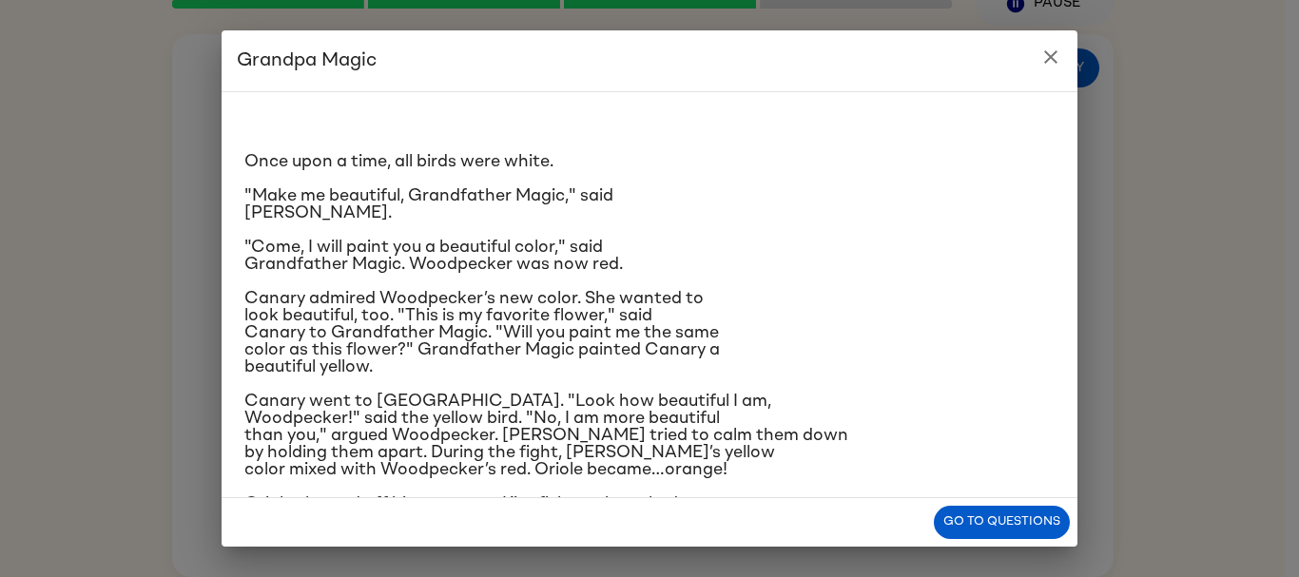
click at [1049, 53] on icon "close" at bounding box center [1050, 57] width 23 height 23
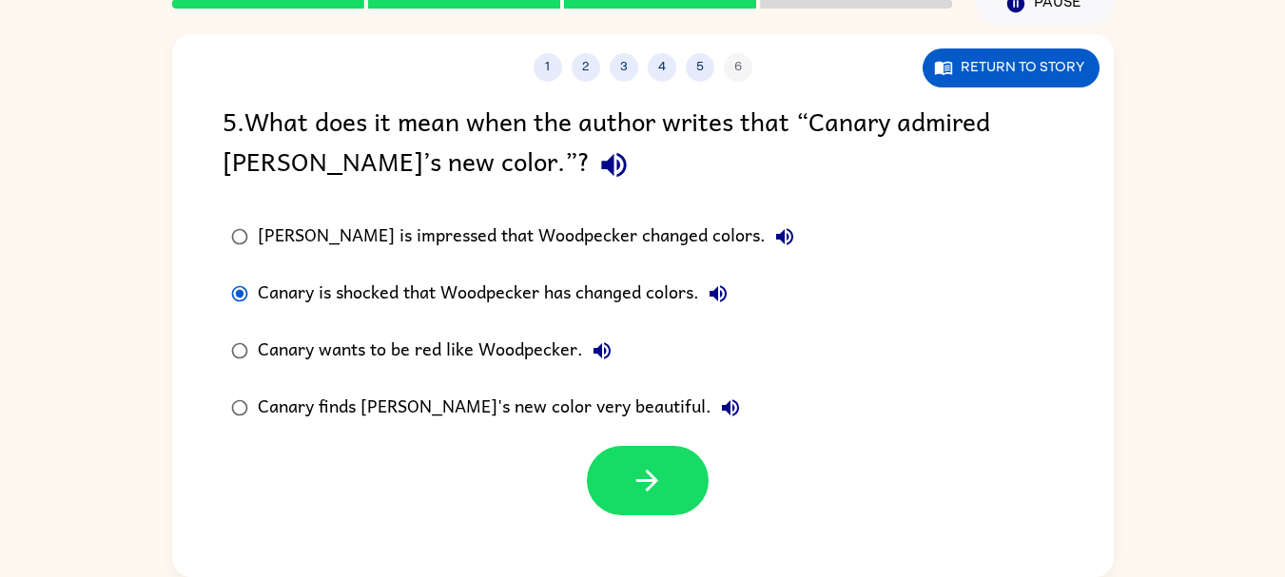
click at [584, 404] on div "Canary finds [PERSON_NAME]'s new color very beautiful." at bounding box center [504, 408] width 492 height 38
click at [656, 479] on icon "button" at bounding box center [646, 480] width 33 height 33
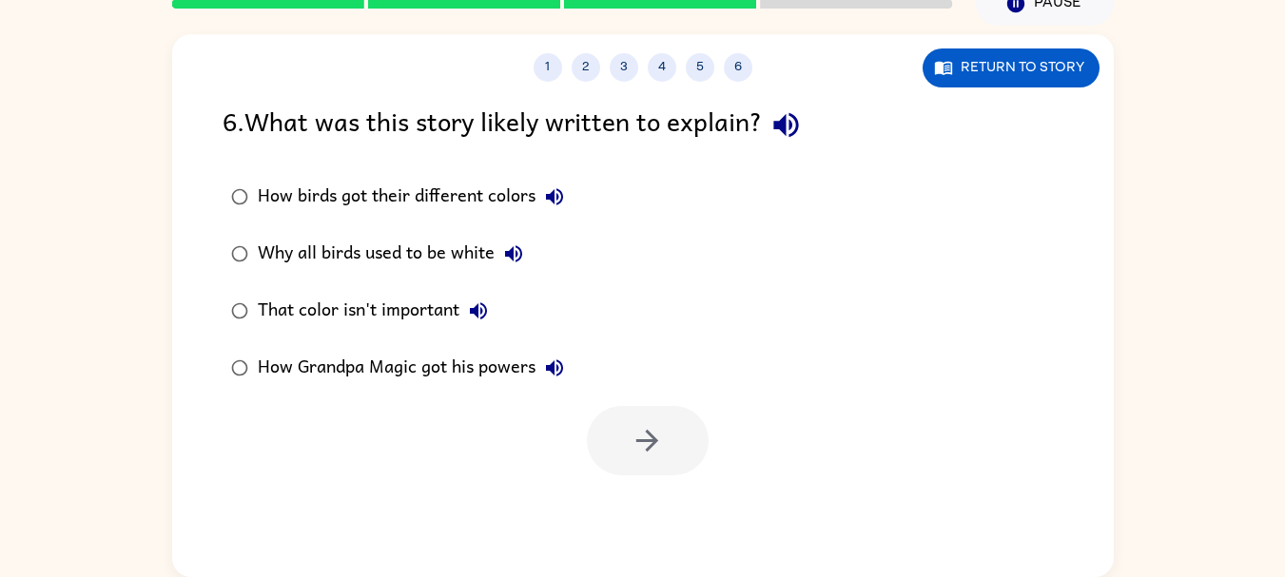
click at [504, 205] on div "How birds got their different colors" at bounding box center [416, 197] width 316 height 38
click at [656, 434] on icon "button" at bounding box center [646, 440] width 33 height 33
